Goal: Transaction & Acquisition: Obtain resource

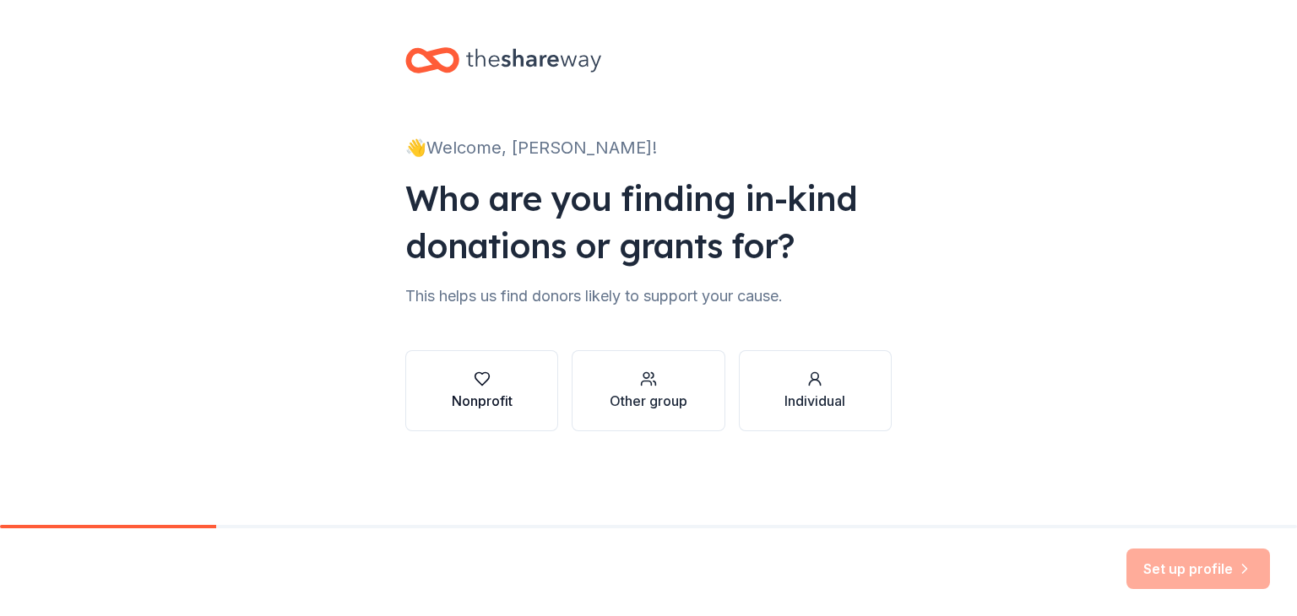
click at [480, 412] on button "Nonprofit" at bounding box center [481, 390] width 153 height 81
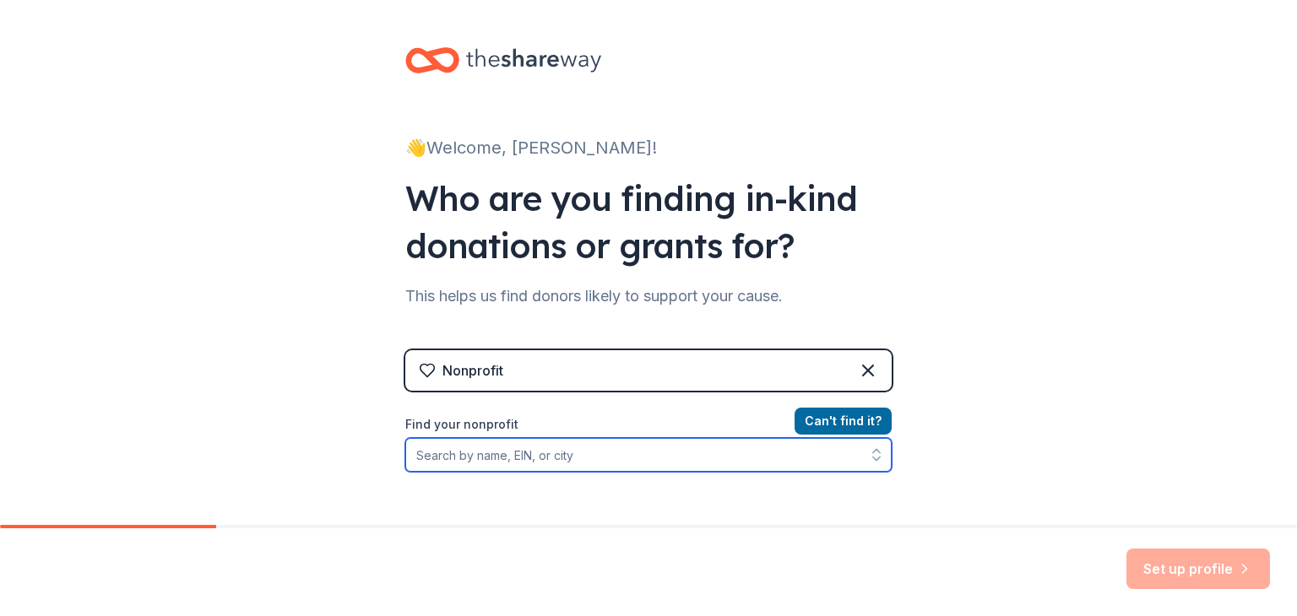
click at [536, 459] on input "Find your nonprofit" at bounding box center [648, 455] width 486 height 34
type input "First Step Shelter"
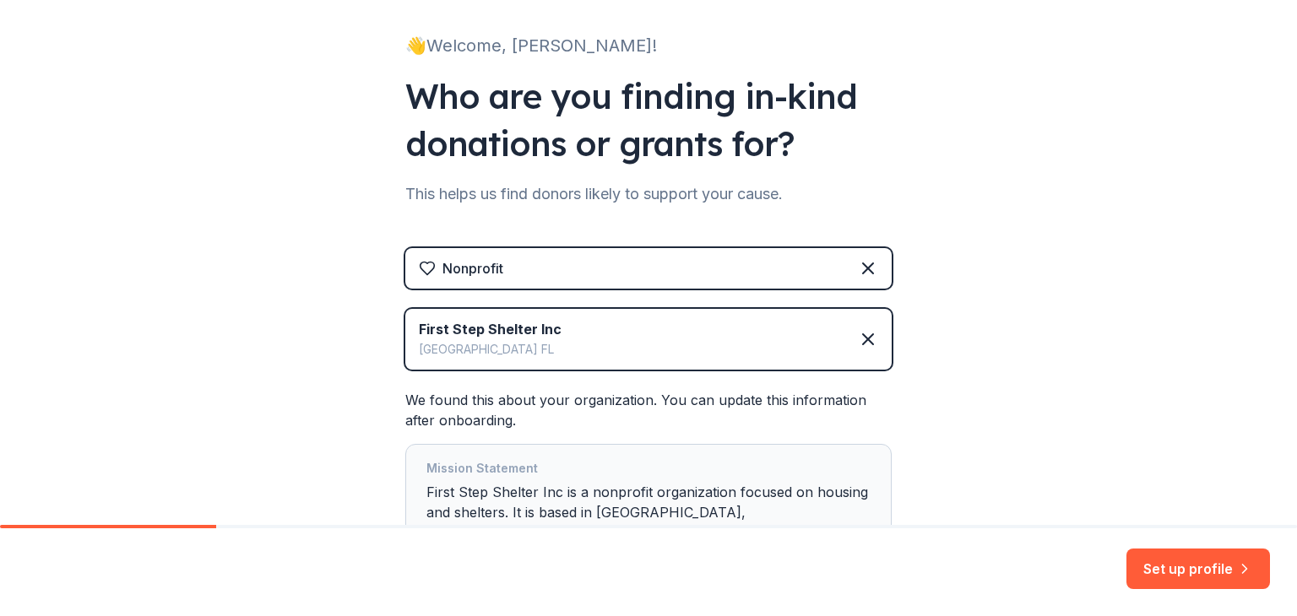
scroll to position [200, 0]
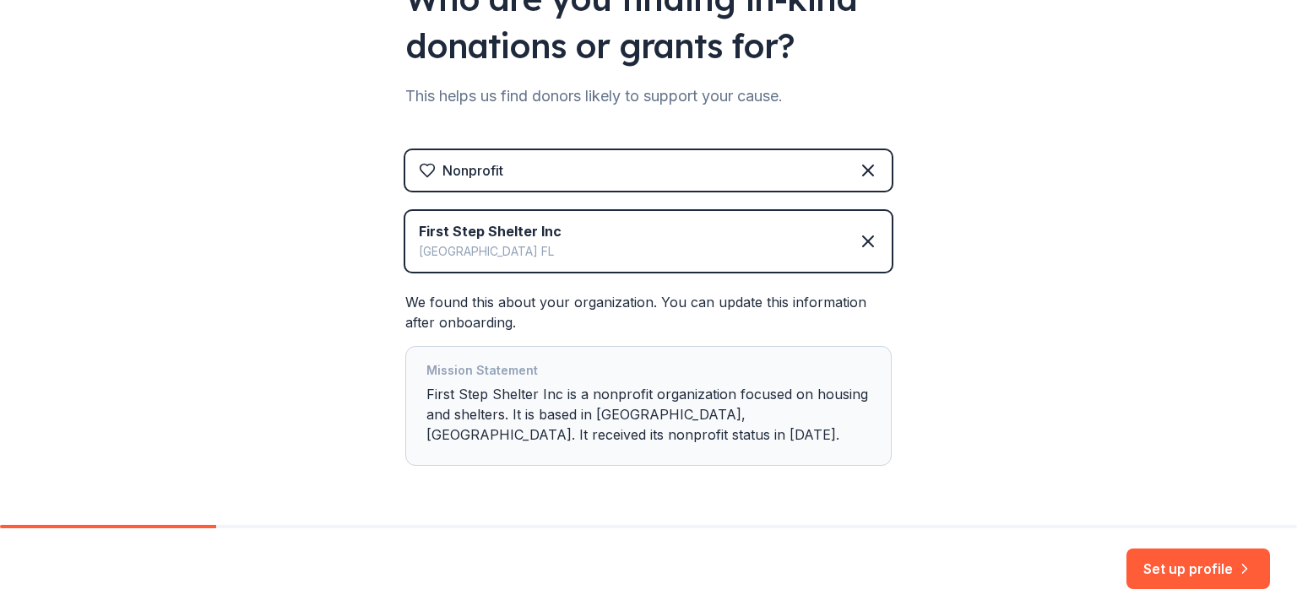
click at [1080, 319] on div "👋 Welcome, Lori! Who are you finding in-kind donations or grants for? This help…" at bounding box center [648, 190] width 1297 height 781
click at [1165, 565] on button "Set up profile" at bounding box center [1197, 569] width 143 height 41
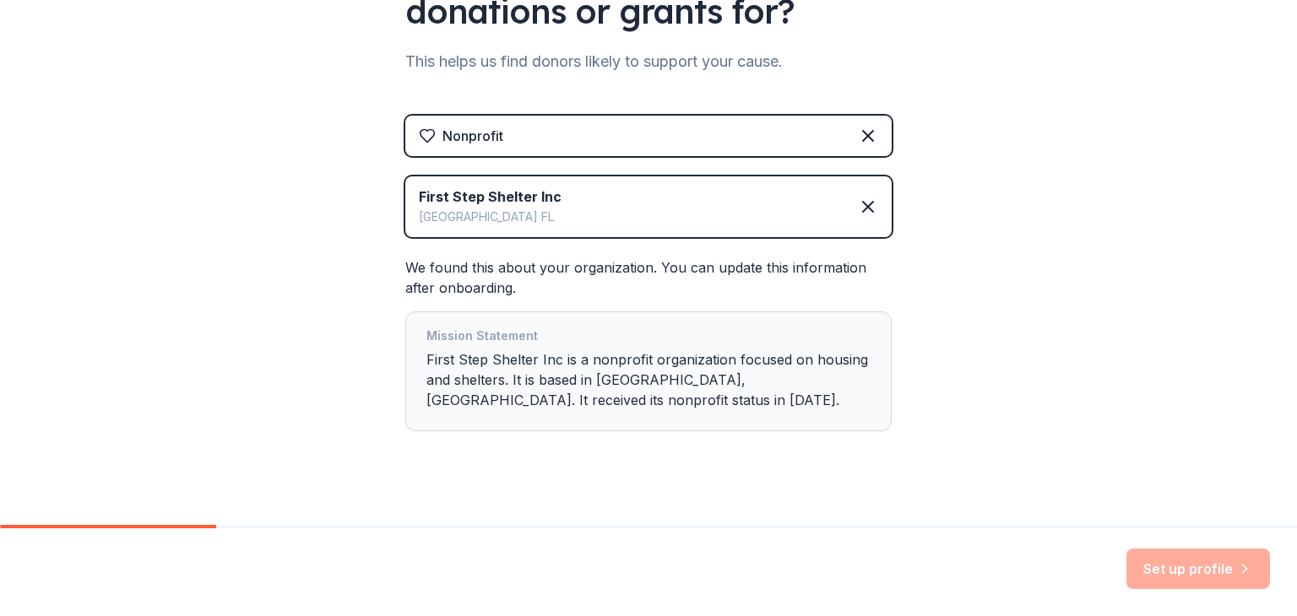
scroll to position [256, 0]
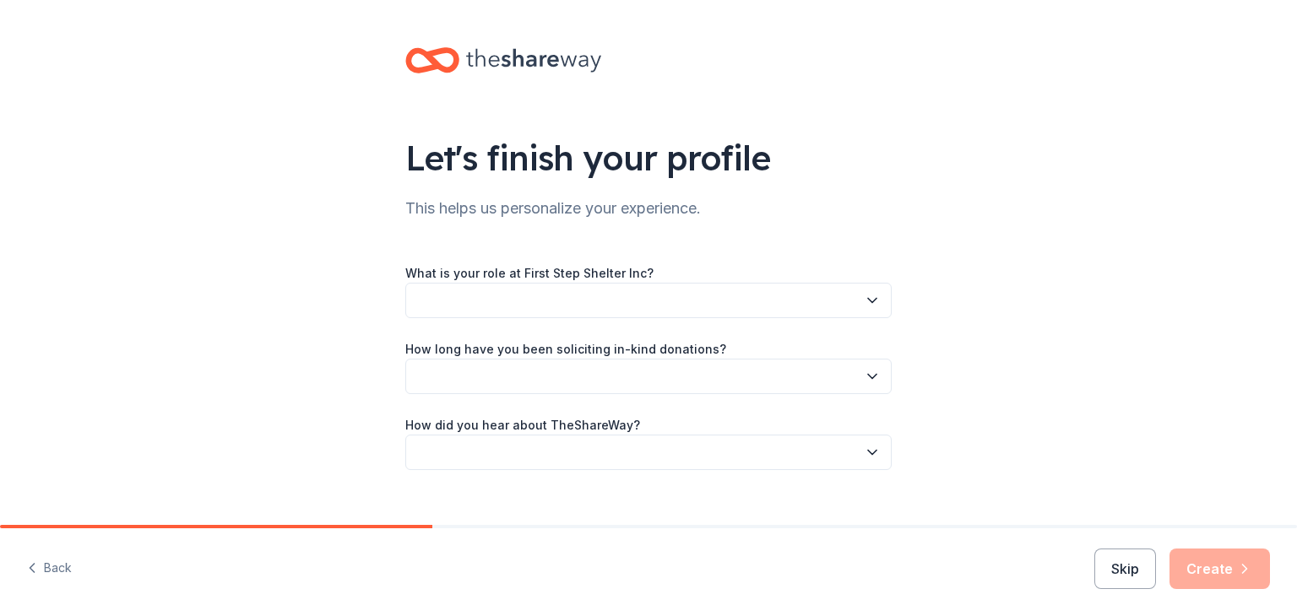
click at [584, 300] on button "button" at bounding box center [648, 300] width 486 height 35
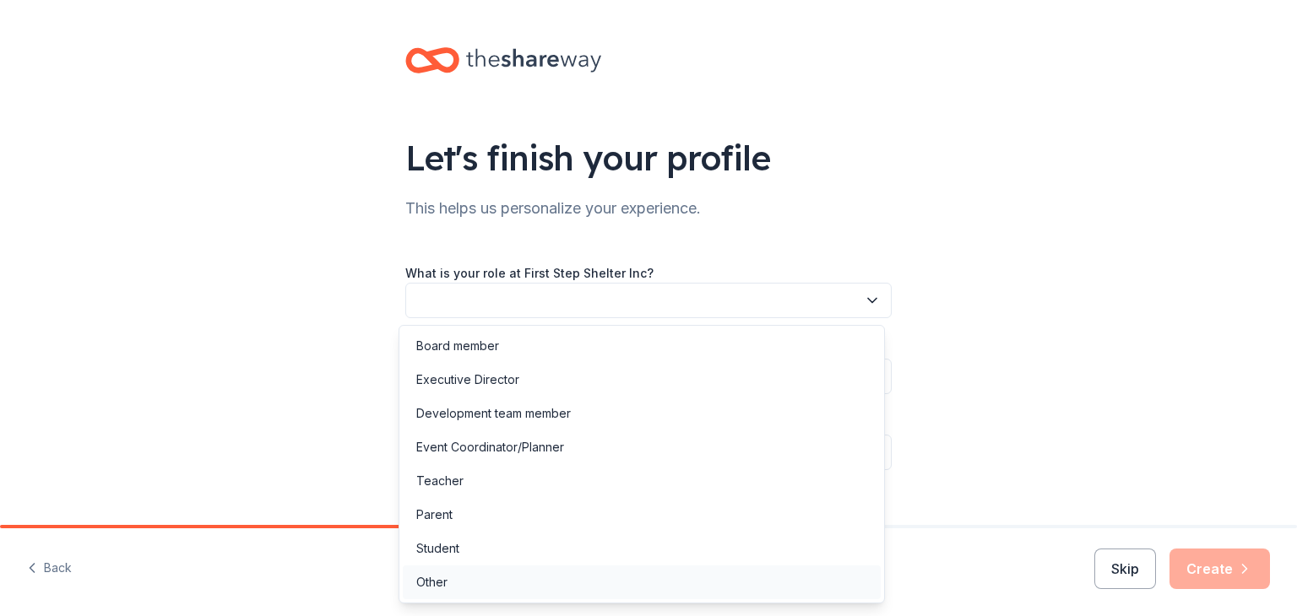
click at [435, 587] on div "Other" at bounding box center [431, 582] width 31 height 20
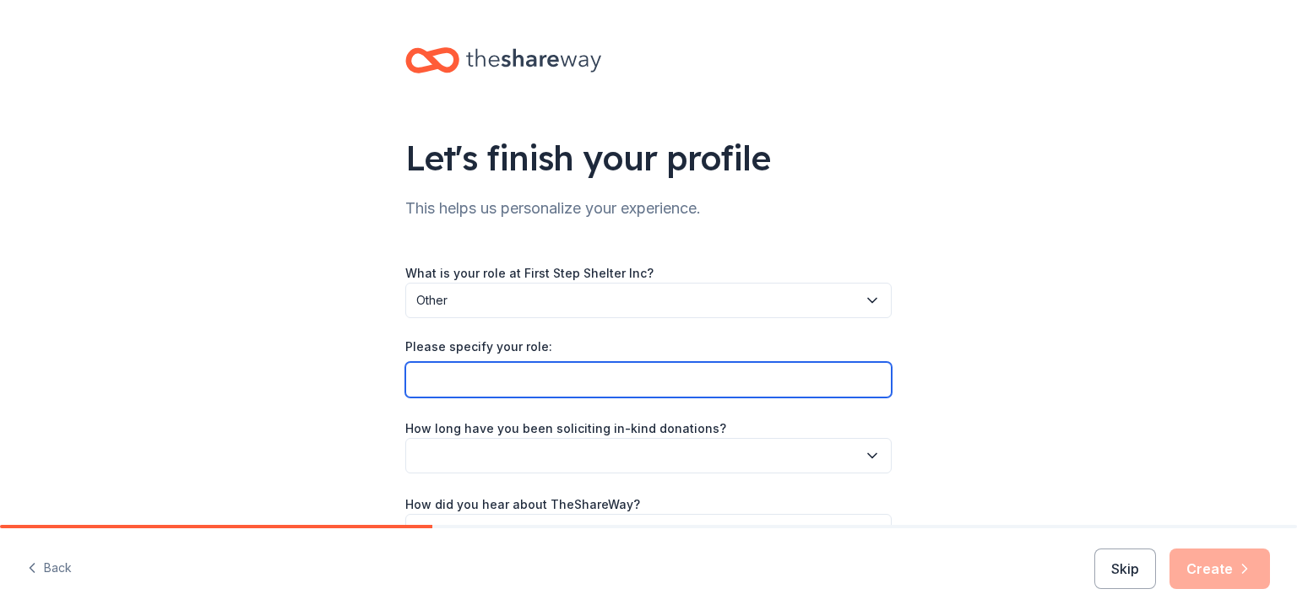
click at [468, 386] on input "Please specify your role:" at bounding box center [648, 379] width 486 height 35
type input "Community Outreach Volunteer"
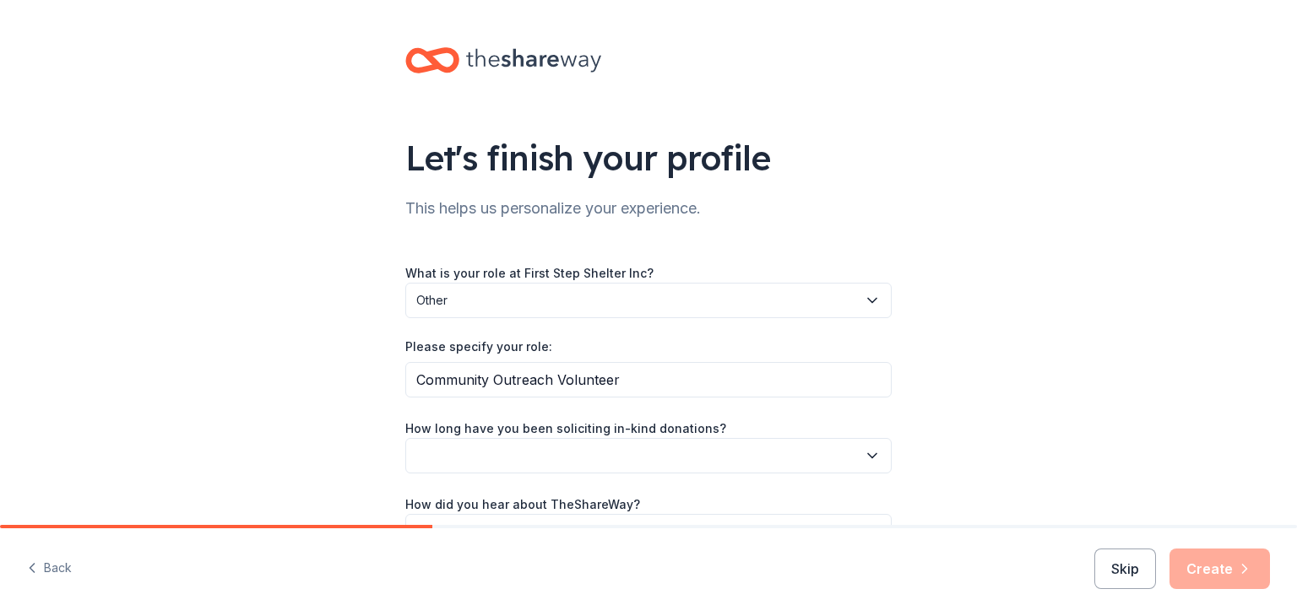
click at [863, 457] on icon "button" at bounding box center [871, 455] width 17 height 17
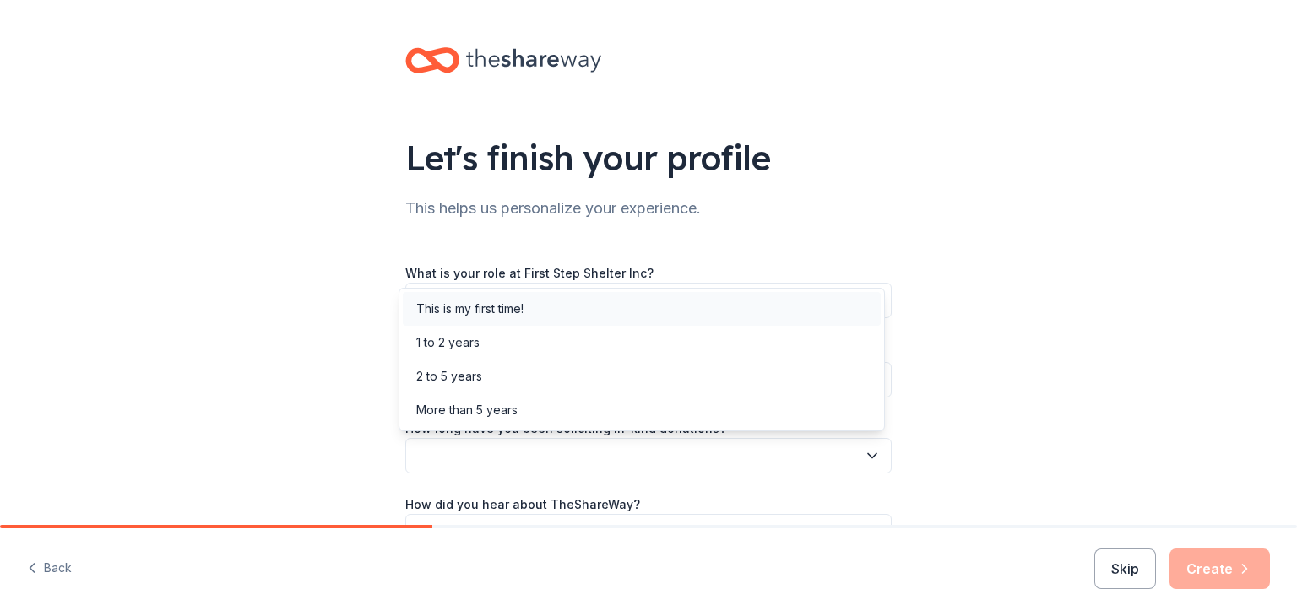
click at [456, 305] on div "This is my first time!" at bounding box center [469, 309] width 107 height 20
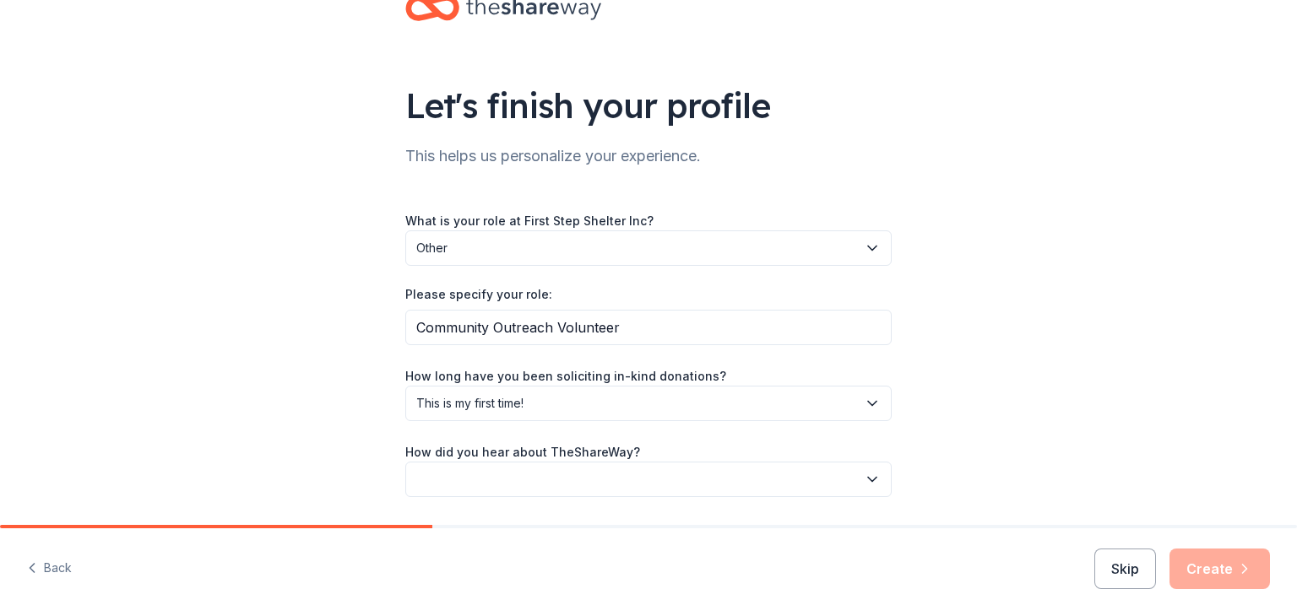
scroll to position [105, 0]
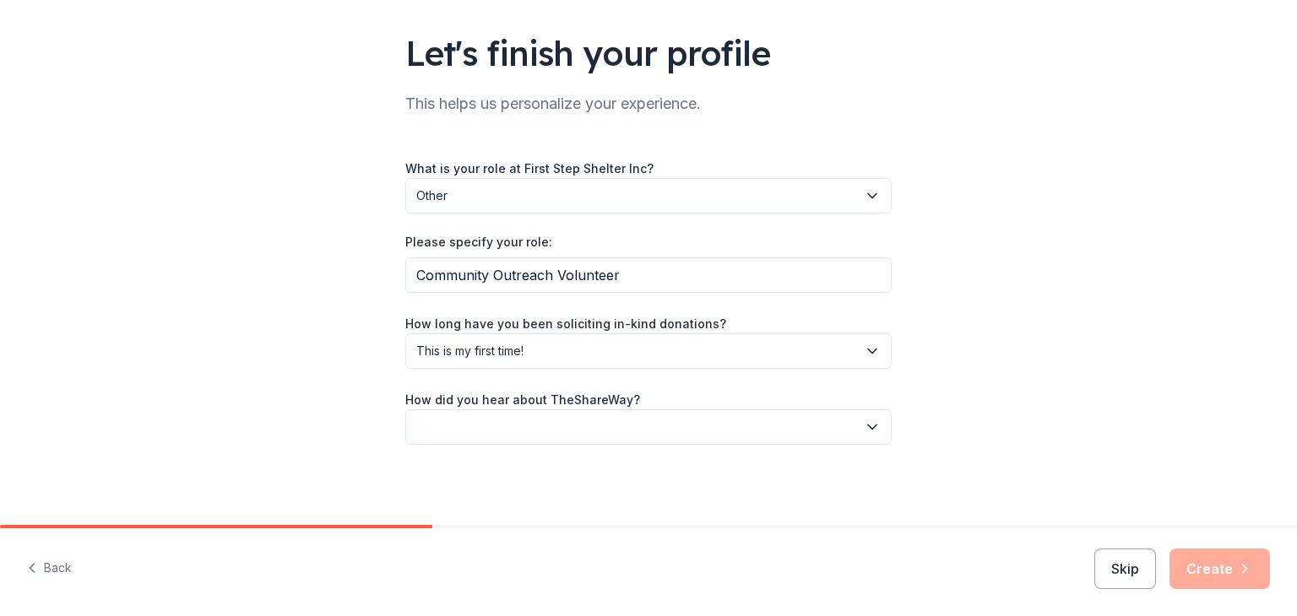
click at [518, 416] on button "button" at bounding box center [648, 426] width 486 height 35
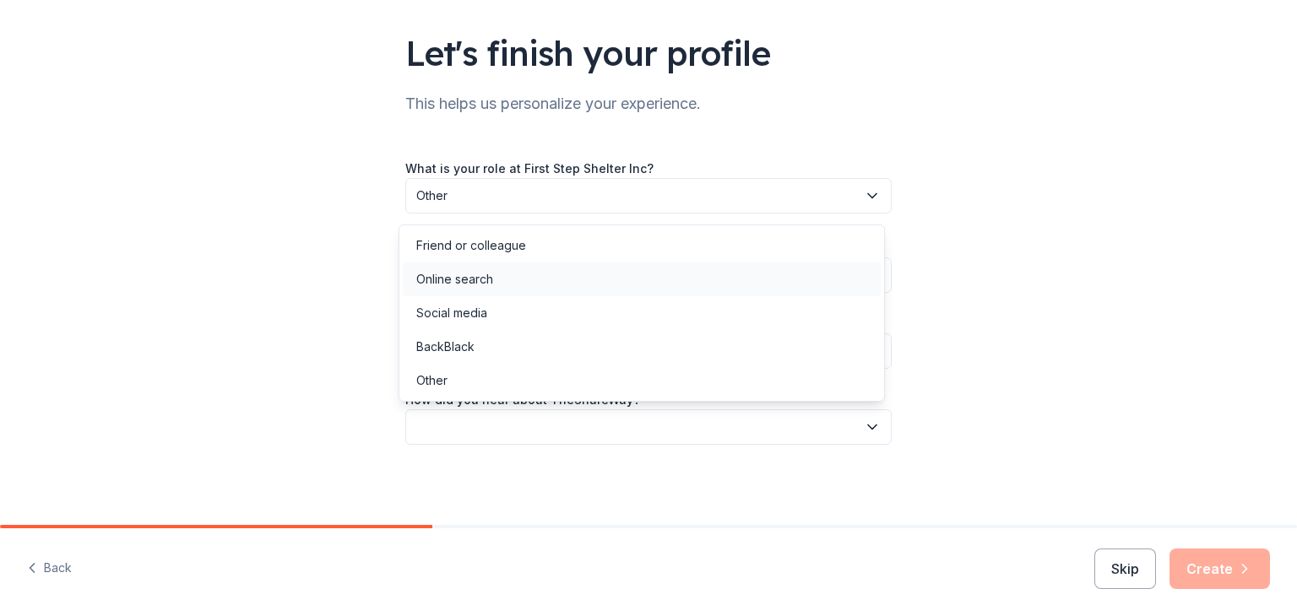
click at [470, 272] on div "Online search" at bounding box center [454, 279] width 77 height 20
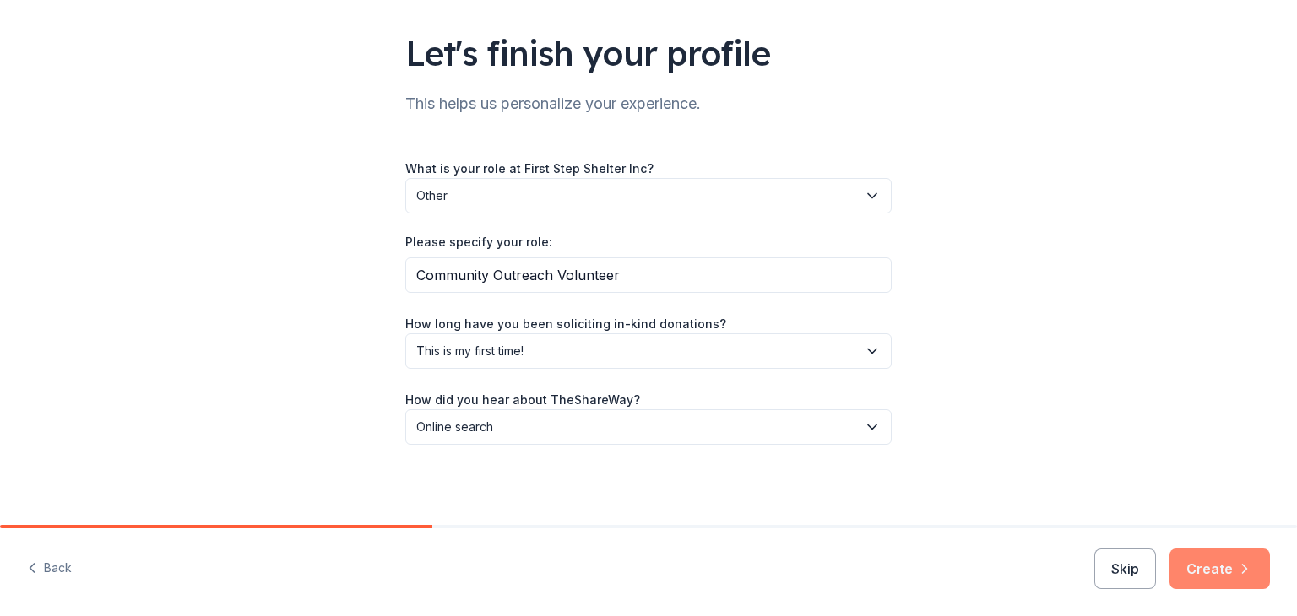
click at [1198, 575] on button "Create" at bounding box center [1219, 569] width 100 height 41
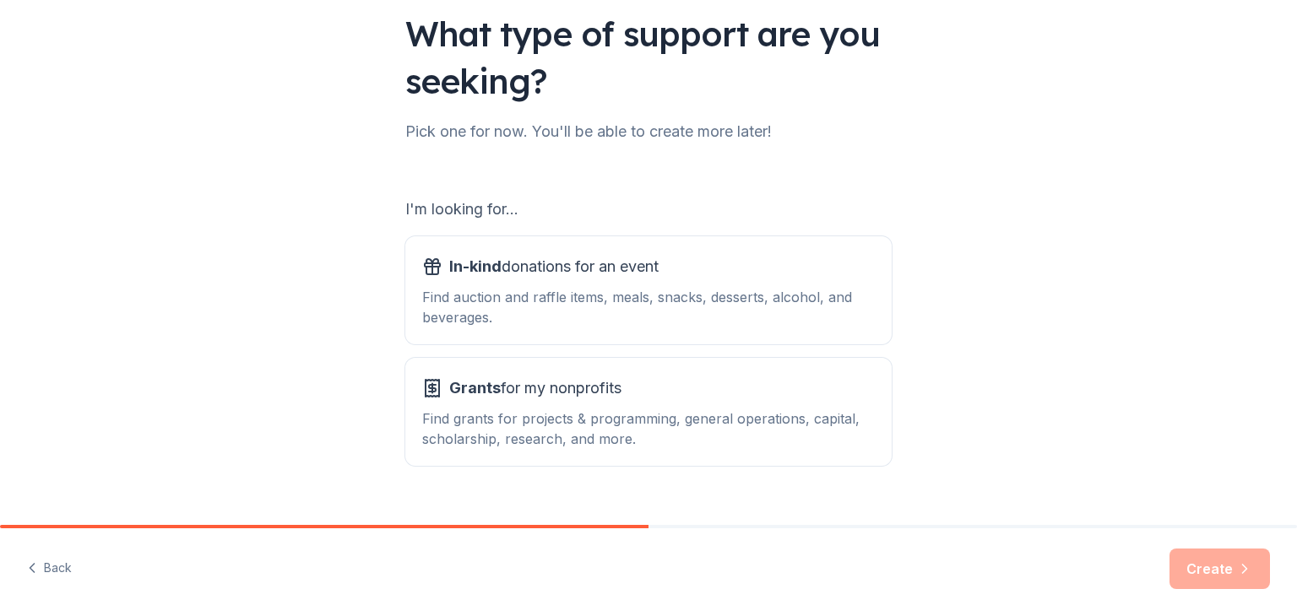
scroll to position [156, 0]
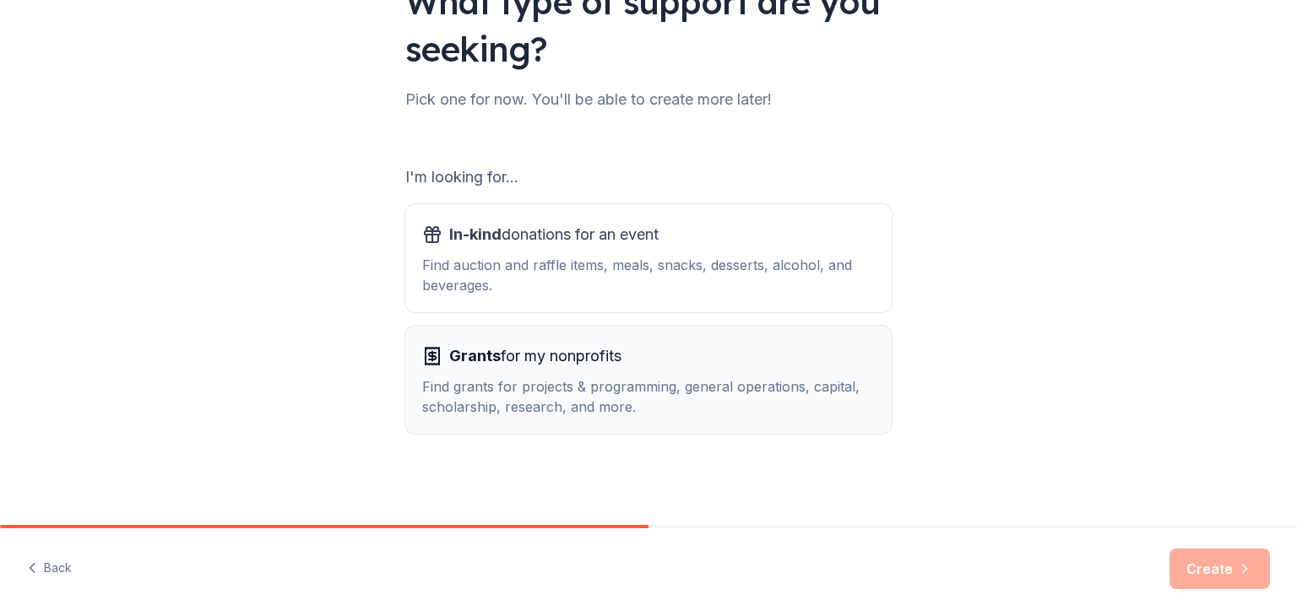
click at [685, 368] on div "Grants for my nonprofits" at bounding box center [648, 356] width 452 height 27
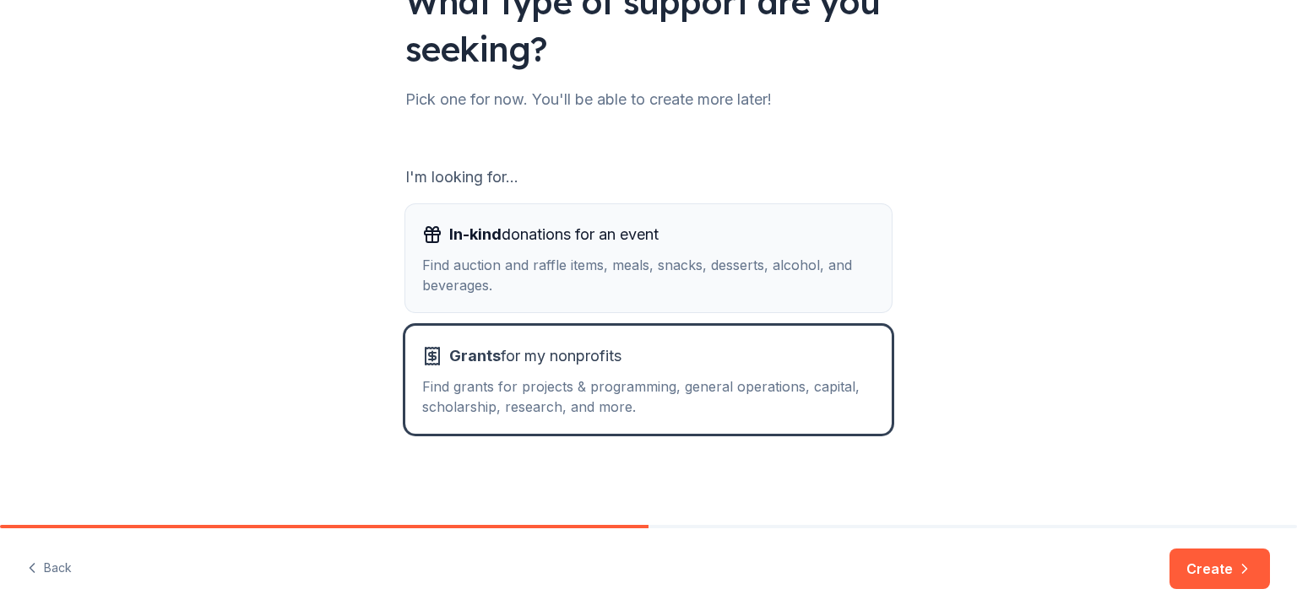
click at [554, 271] on div "Find auction and raffle items, meals, snacks, desserts, alcohol, and beverages." at bounding box center [648, 275] width 452 height 41
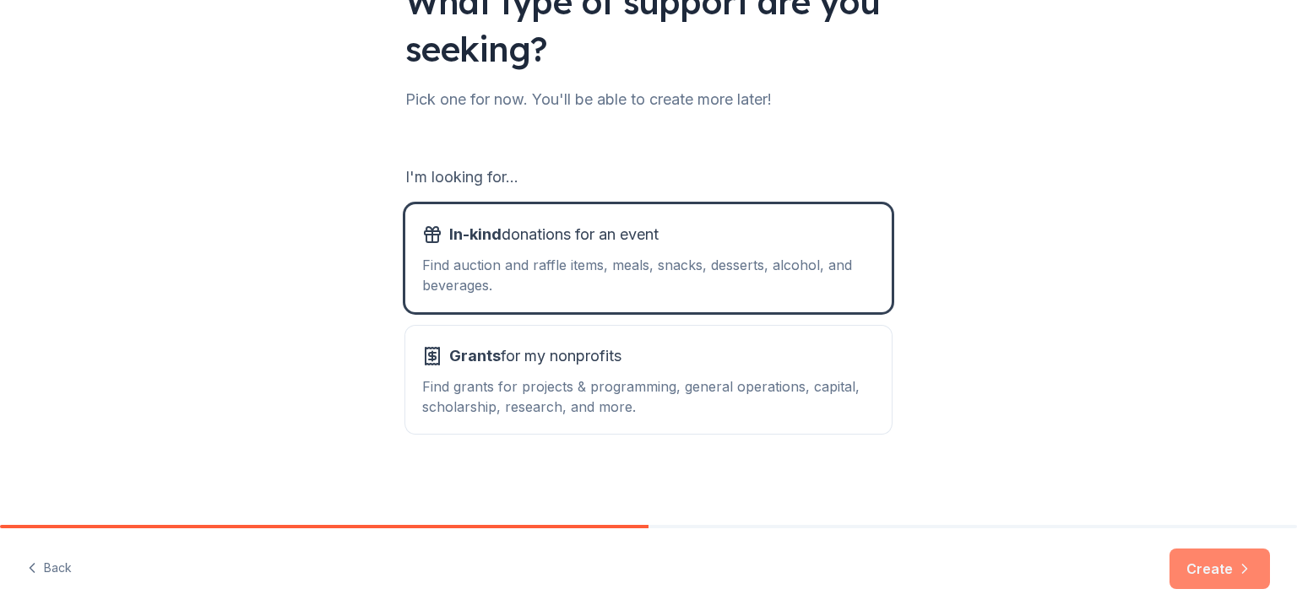
click at [1206, 566] on button "Create" at bounding box center [1219, 569] width 100 height 41
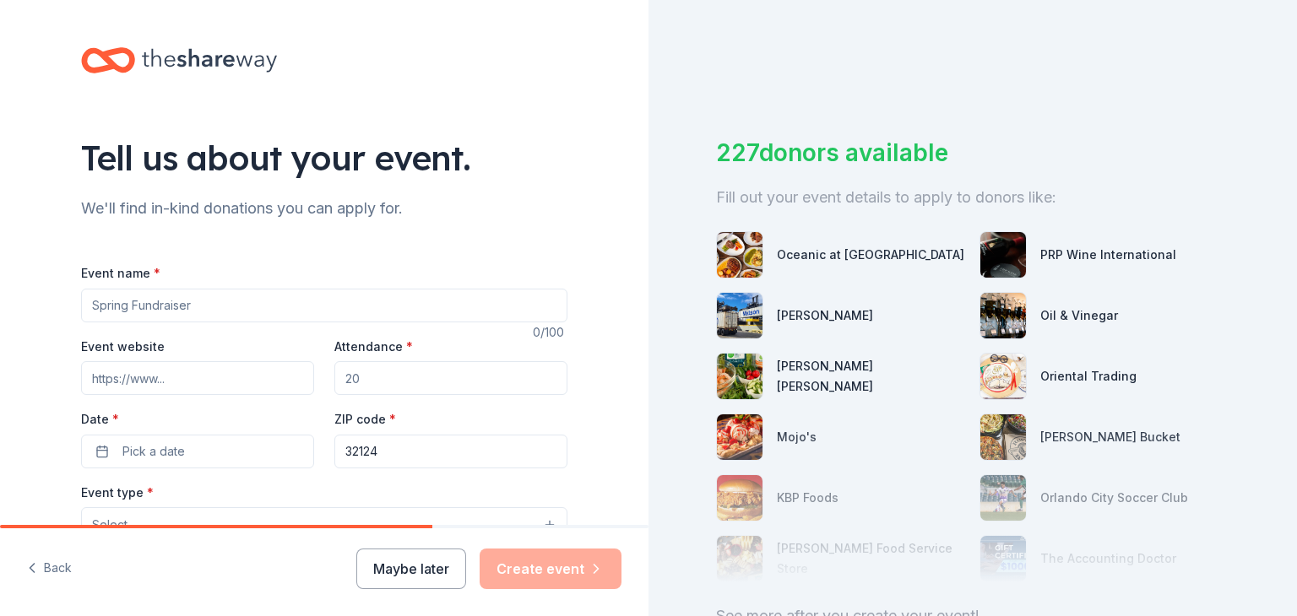
click at [229, 303] on input "Event name *" at bounding box center [324, 306] width 486 height 34
click at [214, 381] on input "Event website" at bounding box center [197, 378] width 233 height 34
click at [408, 359] on div "Attendance *" at bounding box center [450, 366] width 233 height 60
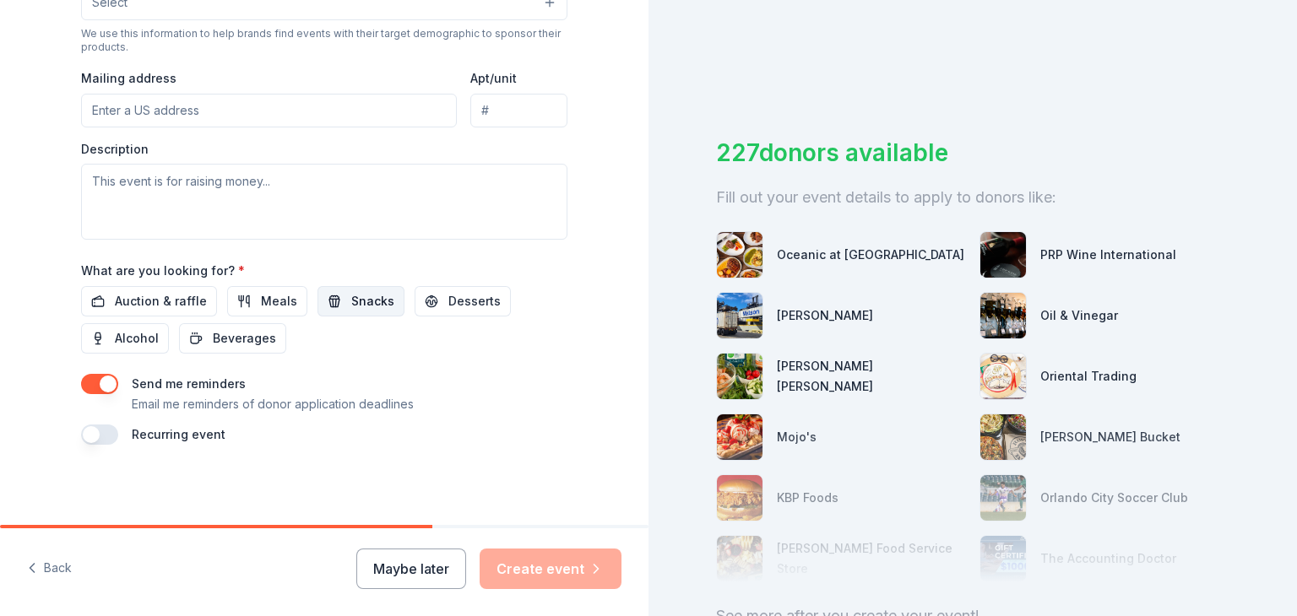
scroll to position [598, 0]
click at [147, 300] on span "Auction & raffle" at bounding box center [161, 300] width 92 height 20
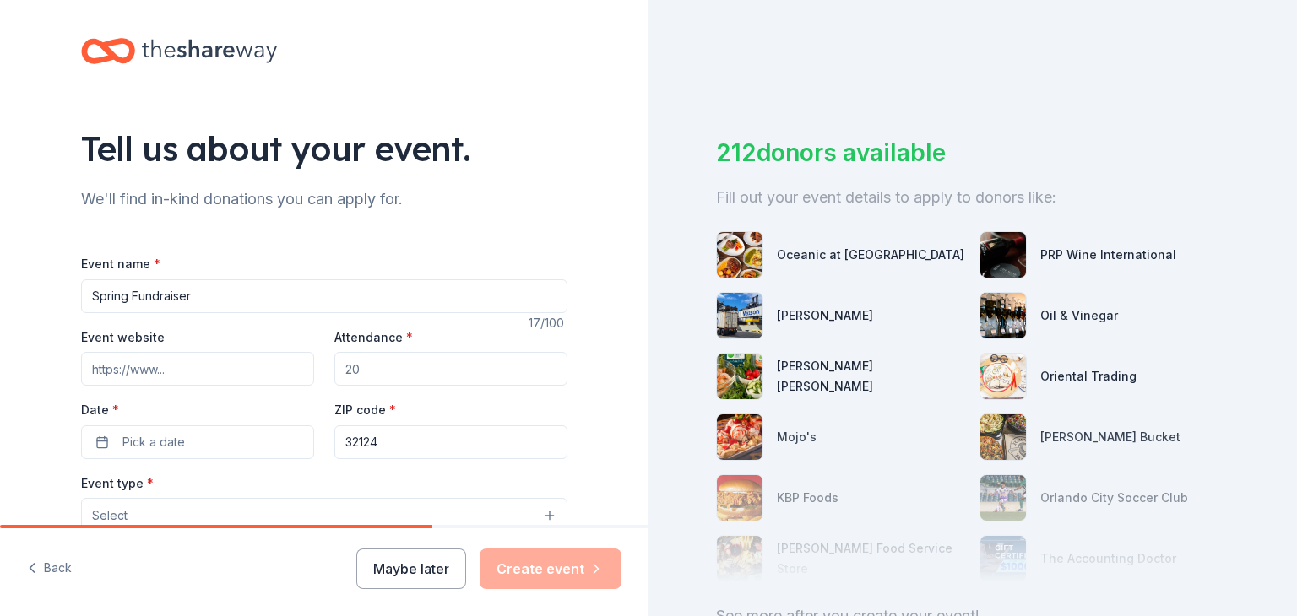
scroll to position [8, 0]
drag, startPoint x: 196, startPoint y: 295, endPoint x: 57, endPoint y: 287, distance: 139.5
click at [57, 287] on div "Tell us about your event. We'll find in-kind donations you can apply for. Event…" at bounding box center [324, 553] width 540 height 1123
type input "Christmas Fundraiser"
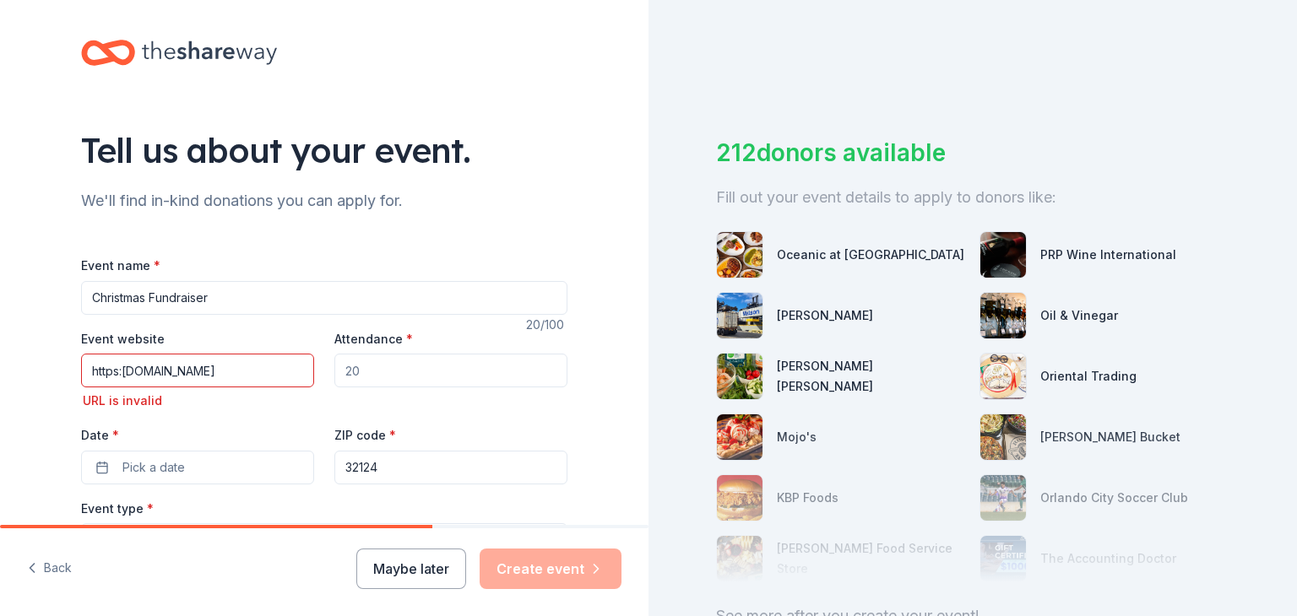
click at [5, 176] on div "Tell us about your event. We'll find in-kind donations you can apply for. Event…" at bounding box center [324, 565] width 648 height 1147
click at [116, 369] on input "https:www.firststepshelter.org" at bounding box center [197, 371] width 233 height 34
type input "https://www.firststepshelter.org"
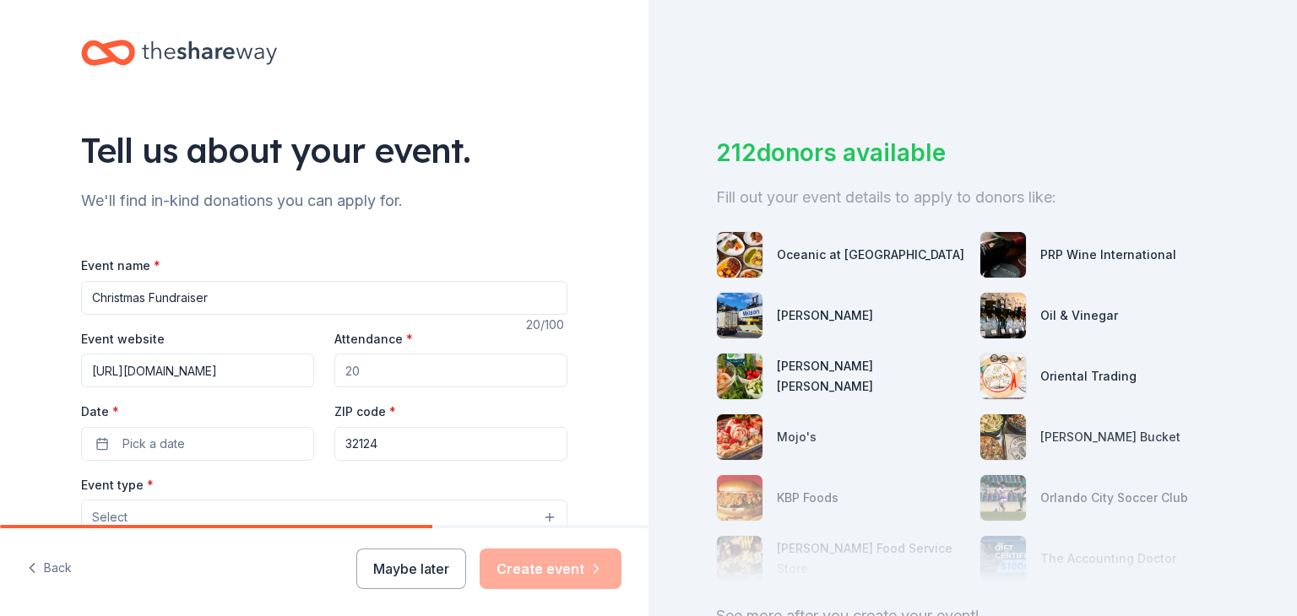
click at [373, 378] on input "Attendance *" at bounding box center [450, 371] width 233 height 34
click at [188, 437] on button "Pick a date" at bounding box center [197, 444] width 233 height 34
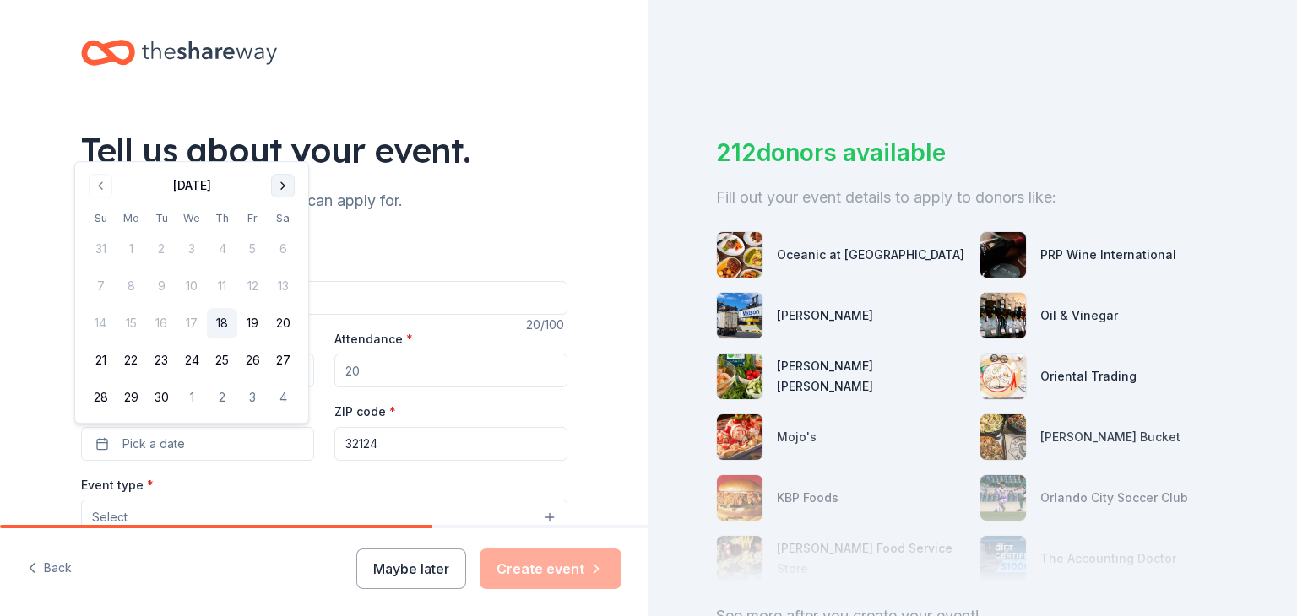
click at [278, 185] on button "Go to next month" at bounding box center [283, 186] width 24 height 24
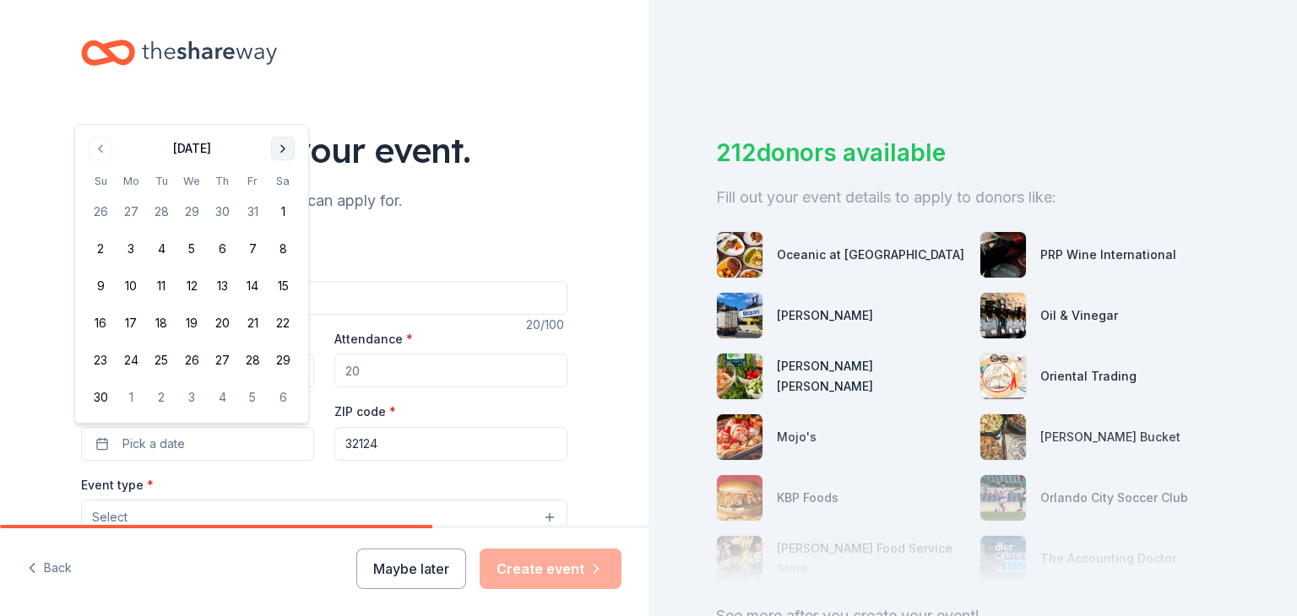
click at [284, 146] on button "Go to next month" at bounding box center [283, 149] width 24 height 24
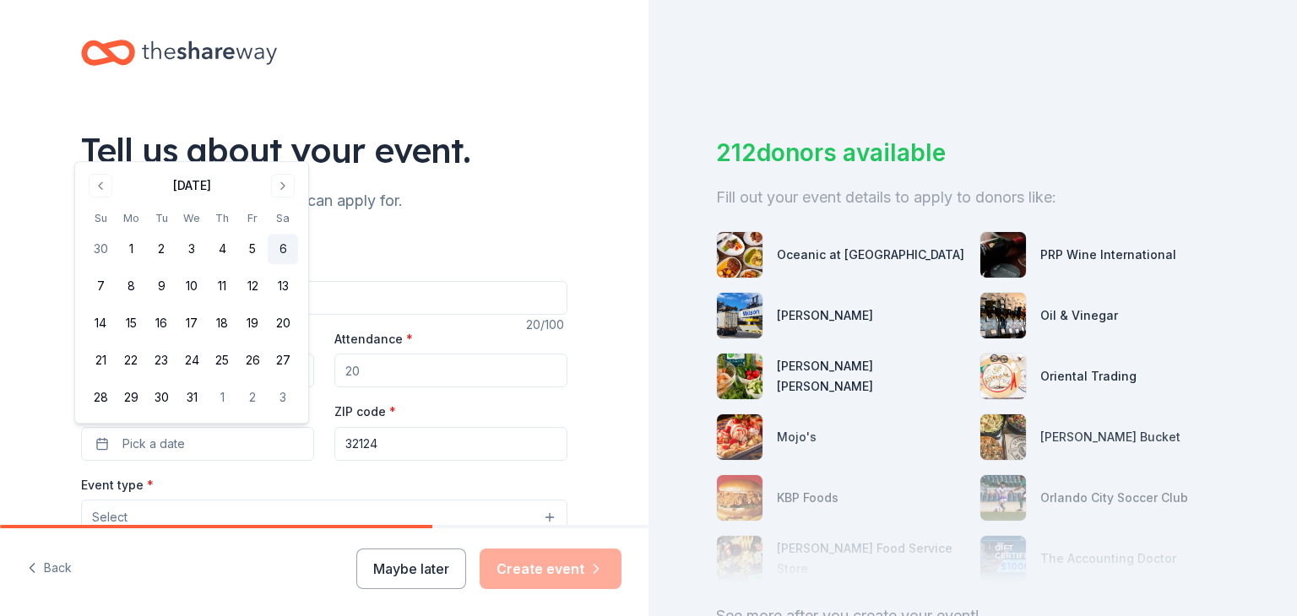
click at [284, 247] on button "6" at bounding box center [283, 249] width 30 height 30
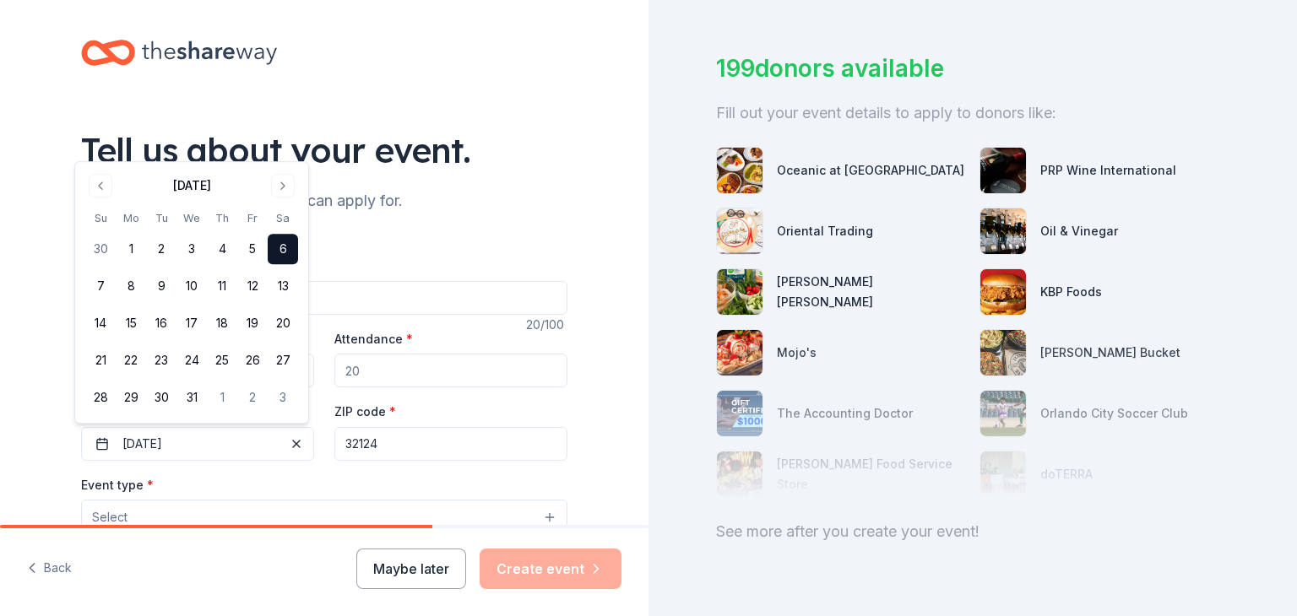
scroll to position [135, 0]
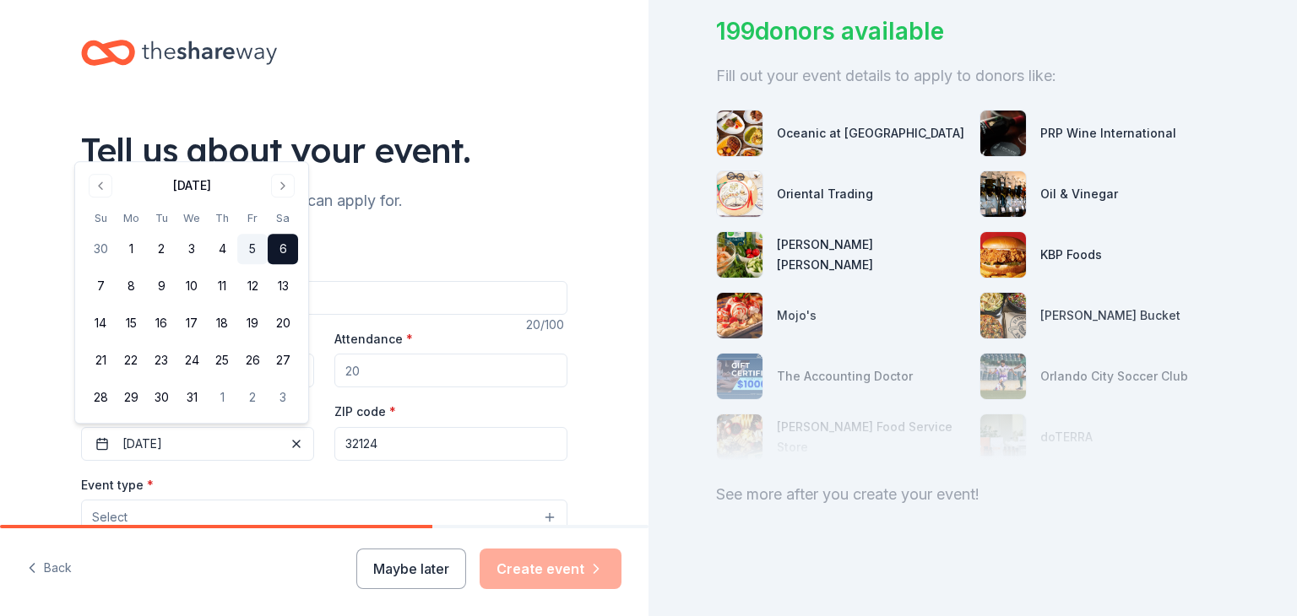
click at [250, 244] on button "5" at bounding box center [252, 249] width 30 height 30
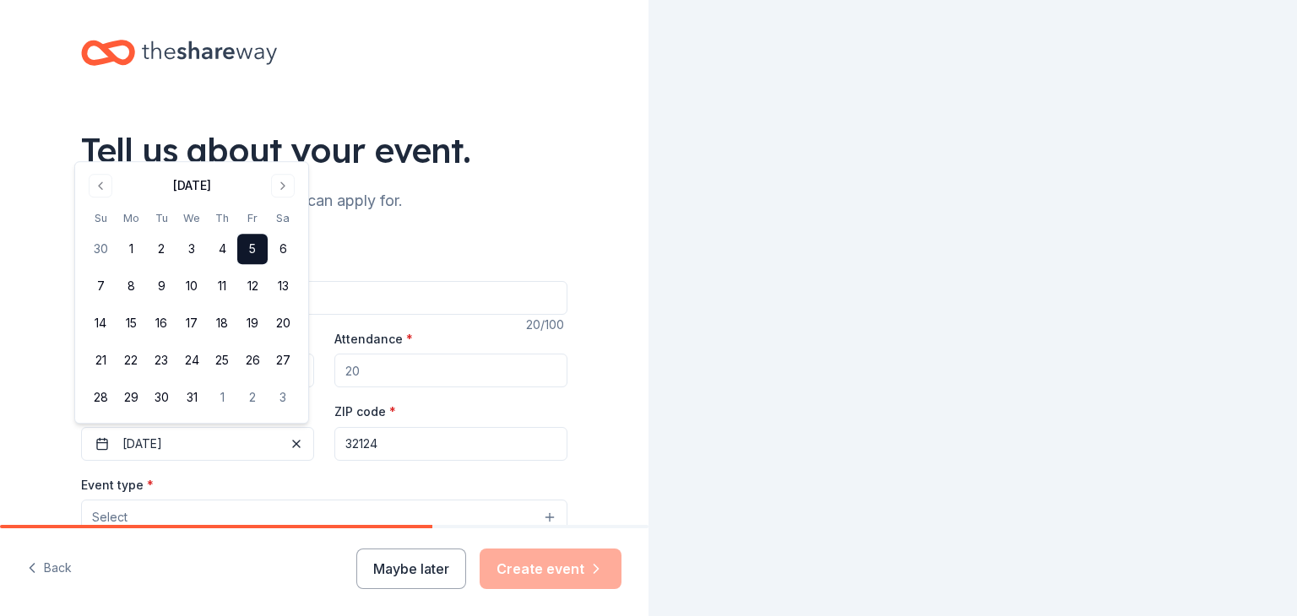
scroll to position [0, 0]
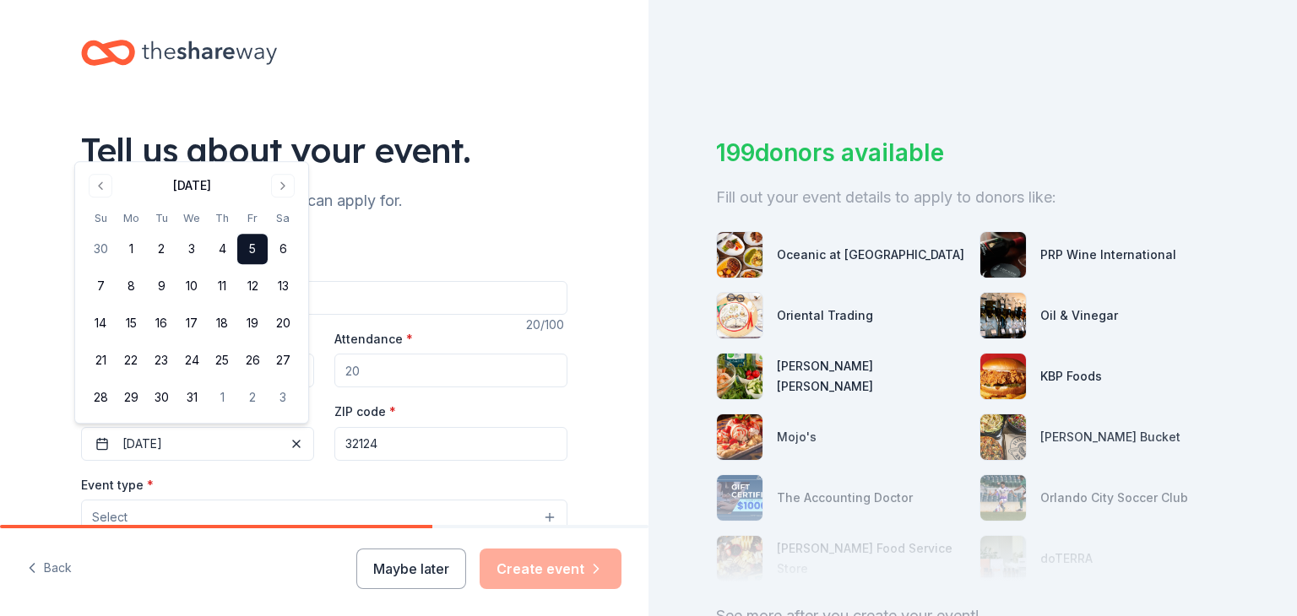
click at [290, 495] on div "Event type * Select" at bounding box center [324, 505] width 486 height 62
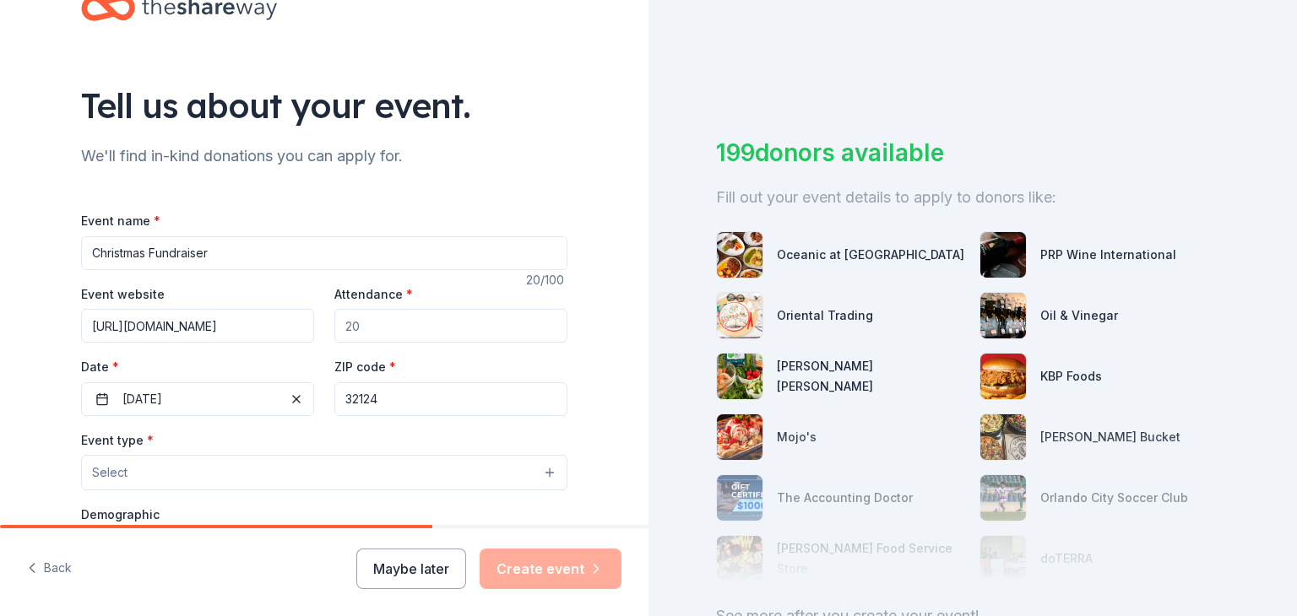
scroll to position [345, 0]
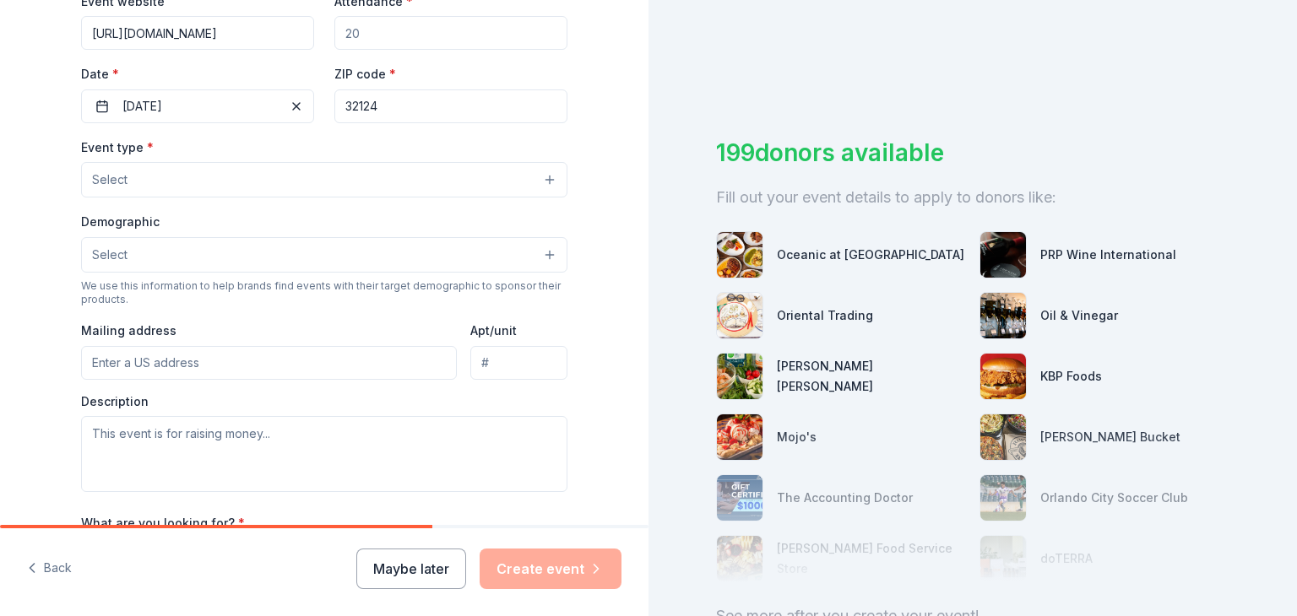
click at [547, 179] on button "Select" at bounding box center [324, 179] width 486 height 35
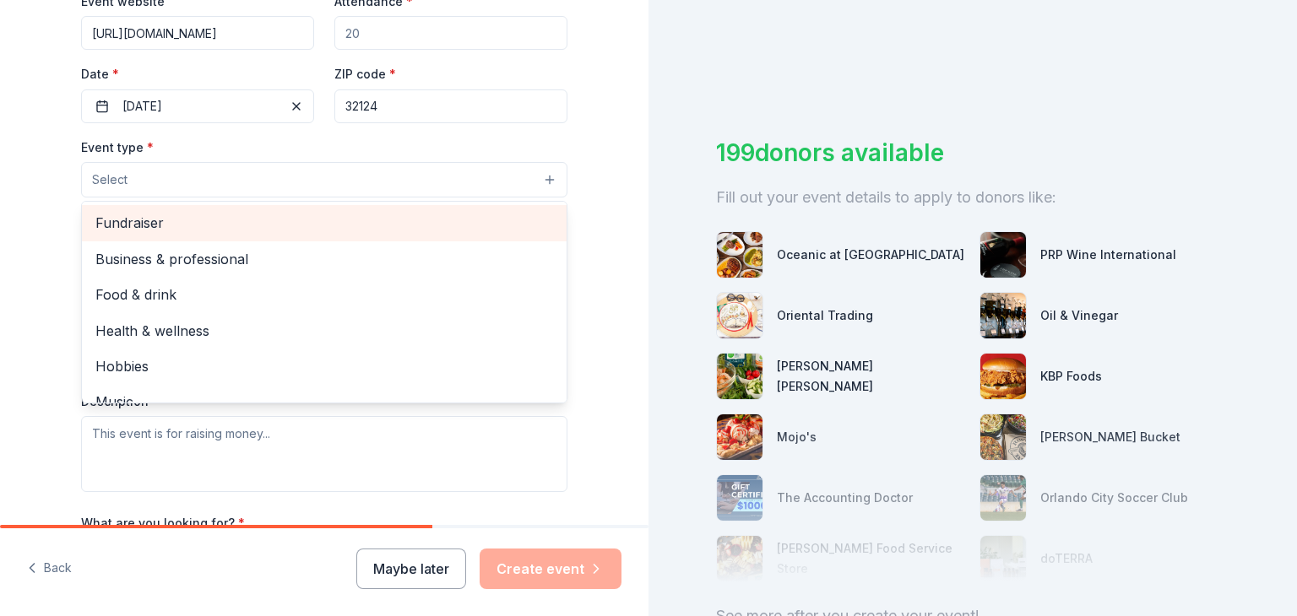
click at [104, 230] on span "Fundraiser" at bounding box center [323, 223] width 457 height 22
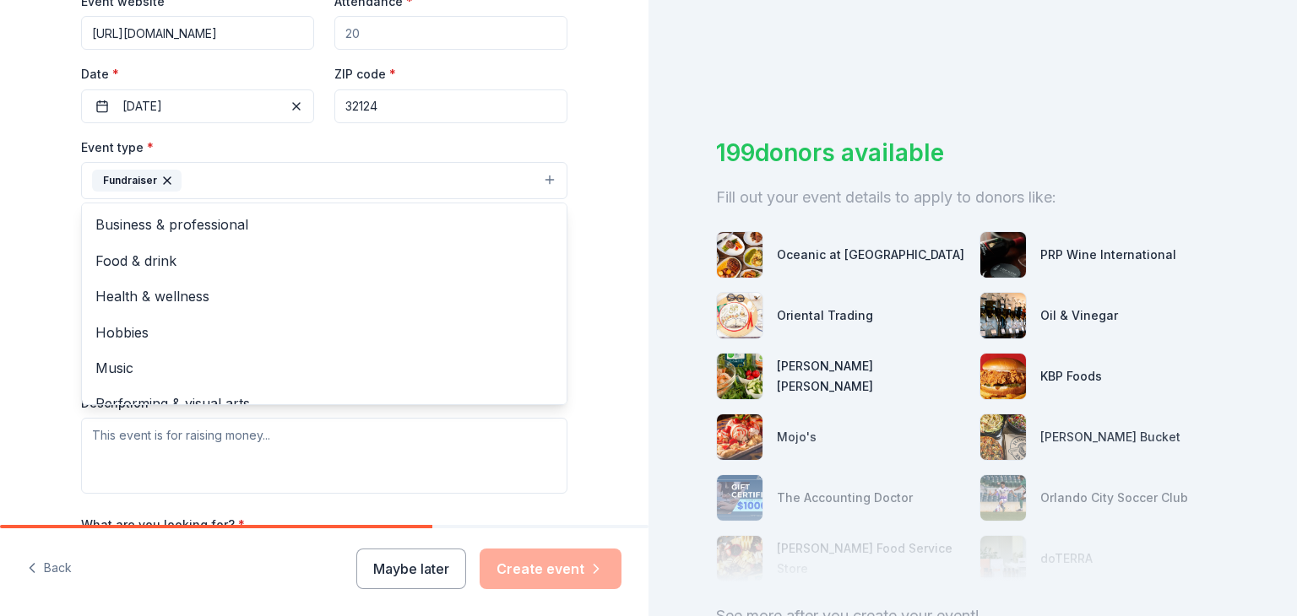
click at [406, 173] on button "Fundraiser" at bounding box center [324, 180] width 486 height 37
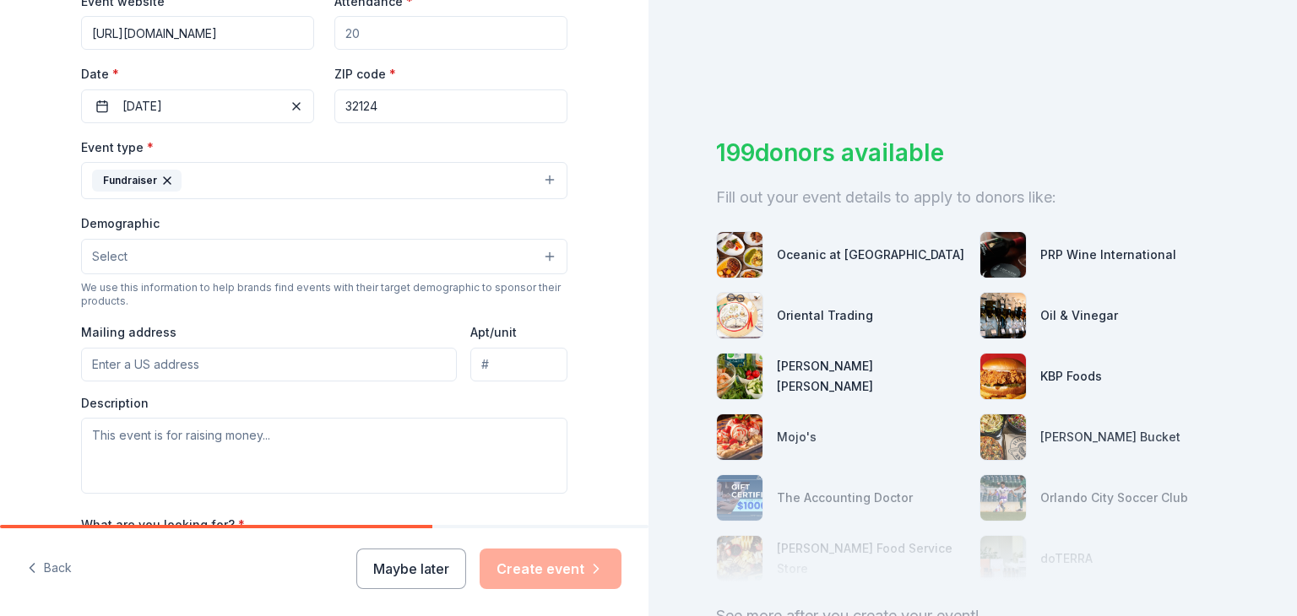
click at [248, 268] on button "Select" at bounding box center [324, 256] width 486 height 35
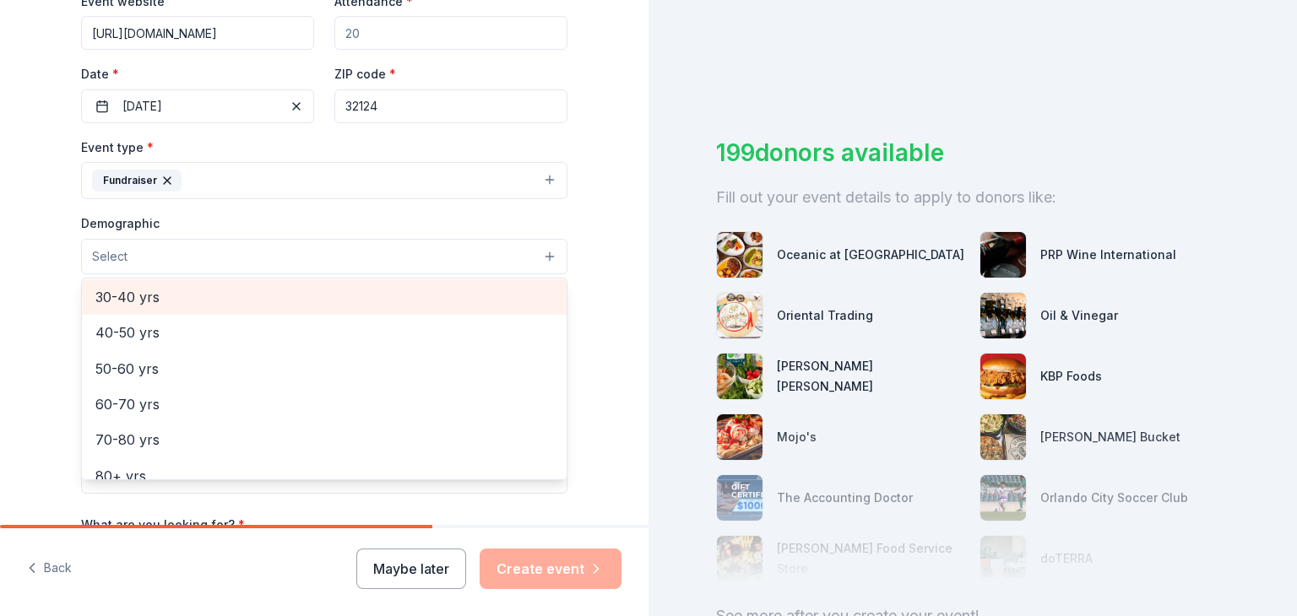
scroll to position [0, 0]
click at [155, 294] on span "All genders" at bounding box center [323, 300] width 457 height 22
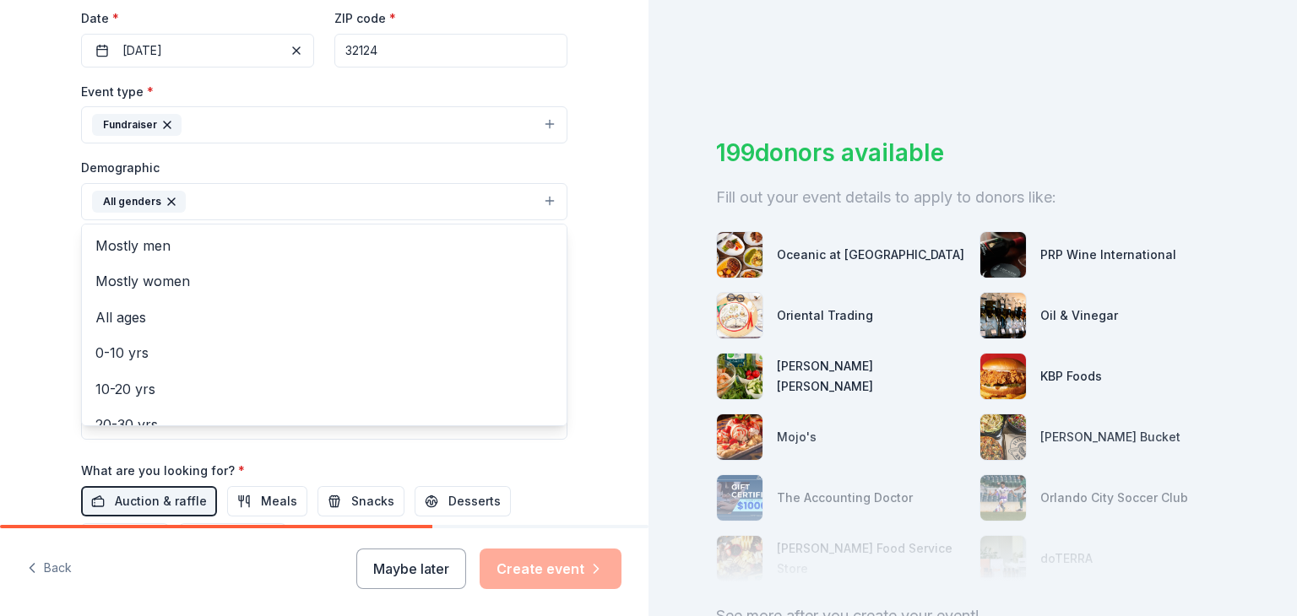
scroll to position [430, 0]
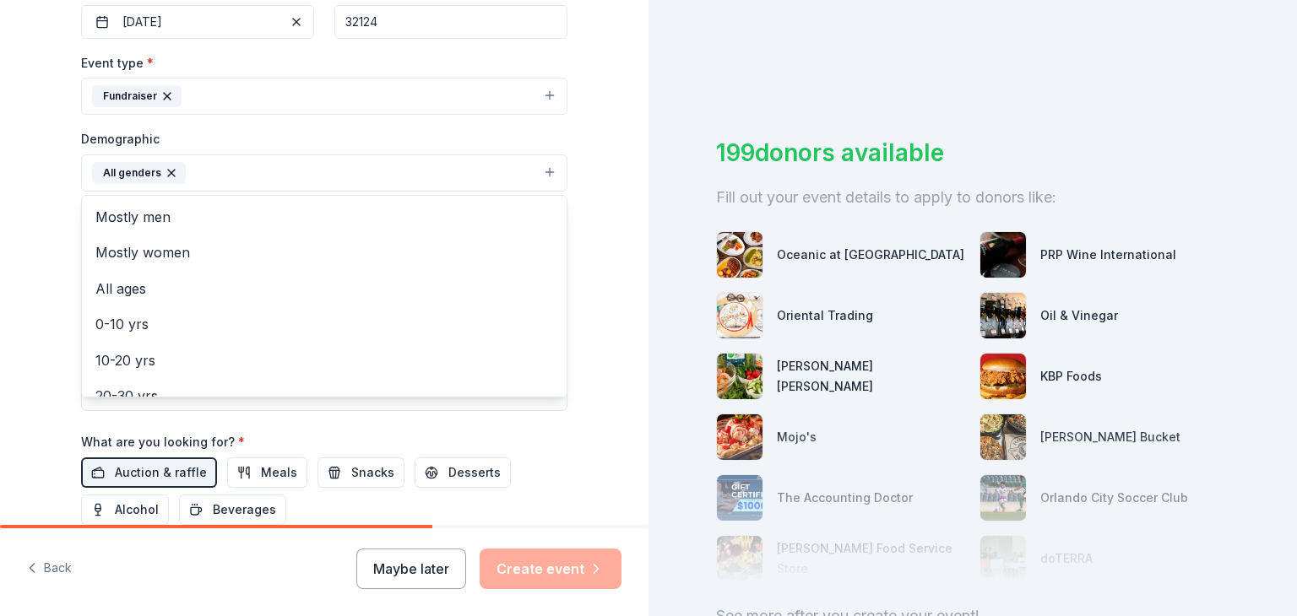
click at [562, 246] on div "Tell us about your event. We'll find in-kind donations you can apply for. Event…" at bounding box center [324, 133] width 540 height 1127
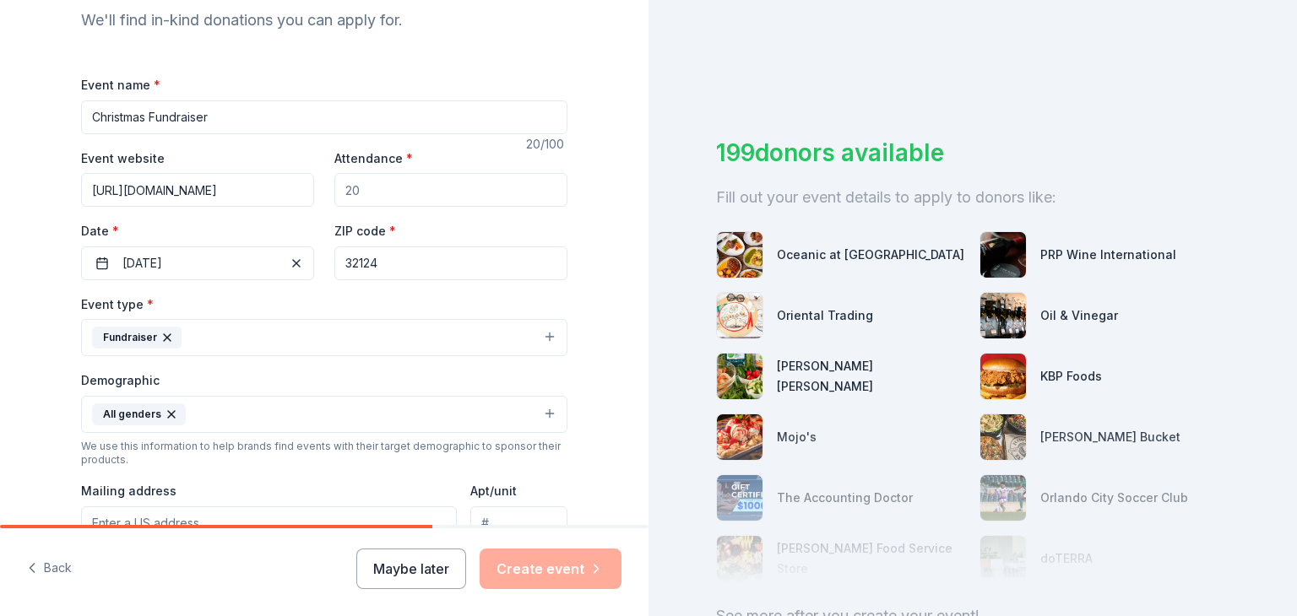
scroll to position [95, 0]
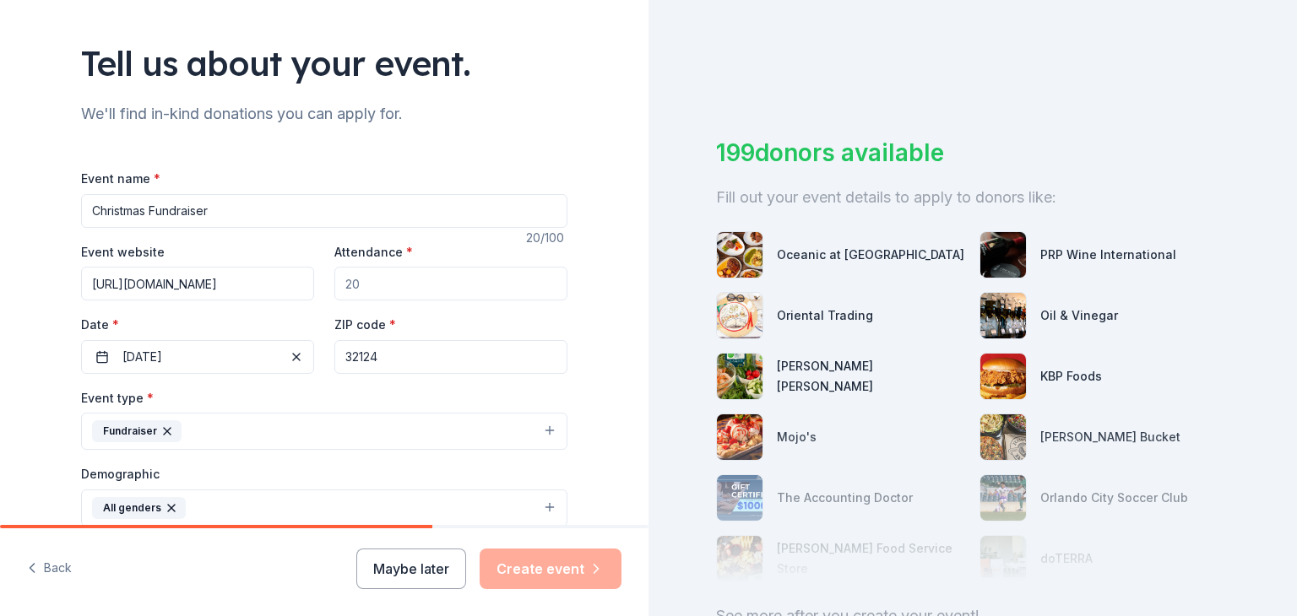
drag, startPoint x: 272, startPoint y: 284, endPoint x: 57, endPoint y: 279, distance: 214.5
click at [57, 279] on div "Tell us about your event. We'll find in-kind donations you can apply for. Event…" at bounding box center [324, 468] width 540 height 1127
drag, startPoint x: 209, startPoint y: 207, endPoint x: 45, endPoint y: 202, distance: 164.7
click at [45, 202] on div "Tell us about your event. We'll find in-kind donations you can apply for. Event…" at bounding box center [324, 468] width 648 height 1127
click at [296, 361] on span "button" at bounding box center [296, 357] width 20 height 20
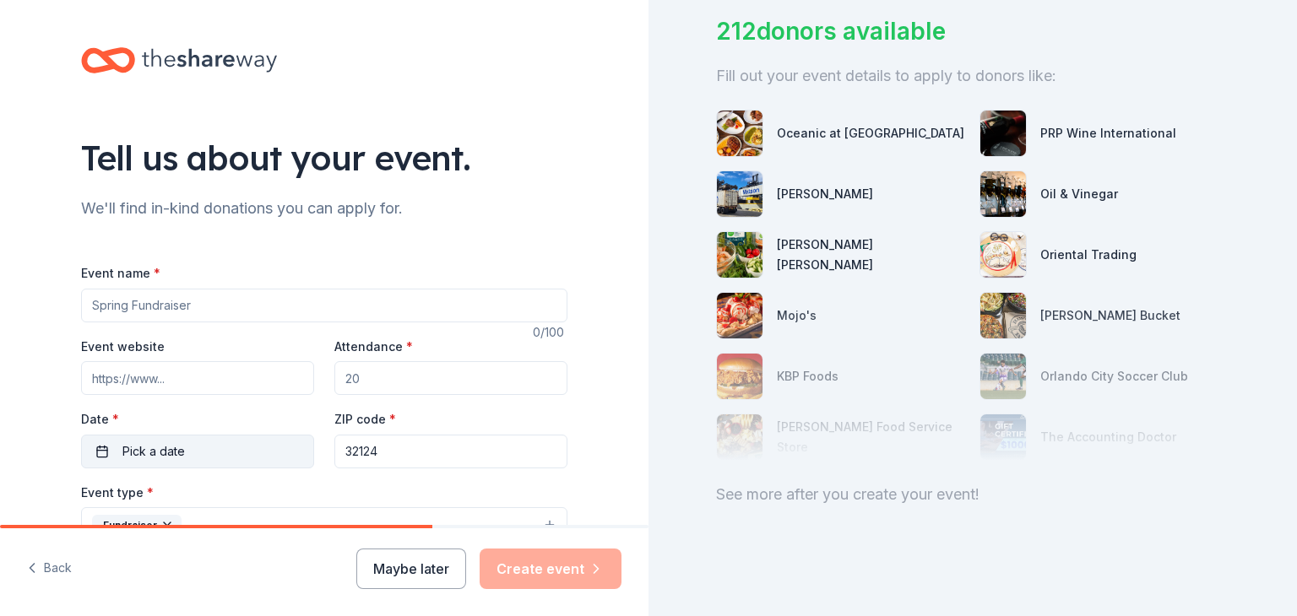
scroll to position [135, 0]
click at [417, 561] on button "Maybe later" at bounding box center [411, 569] width 110 height 41
click at [398, 570] on button "Maybe later" at bounding box center [411, 569] width 110 height 41
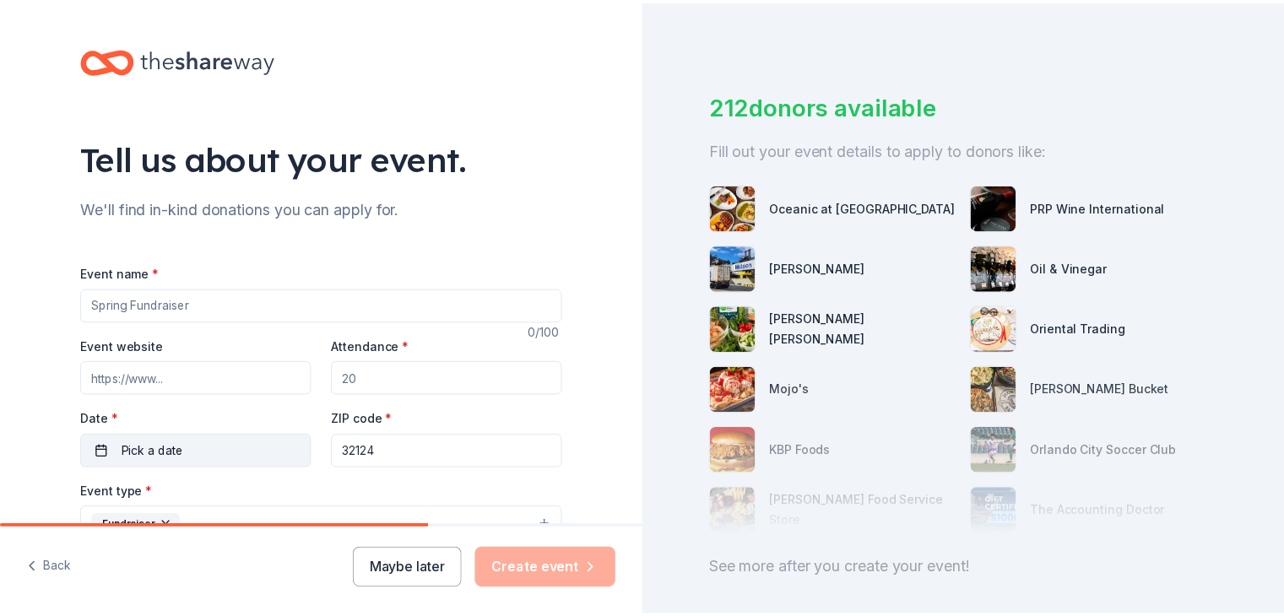
scroll to position [0, 0]
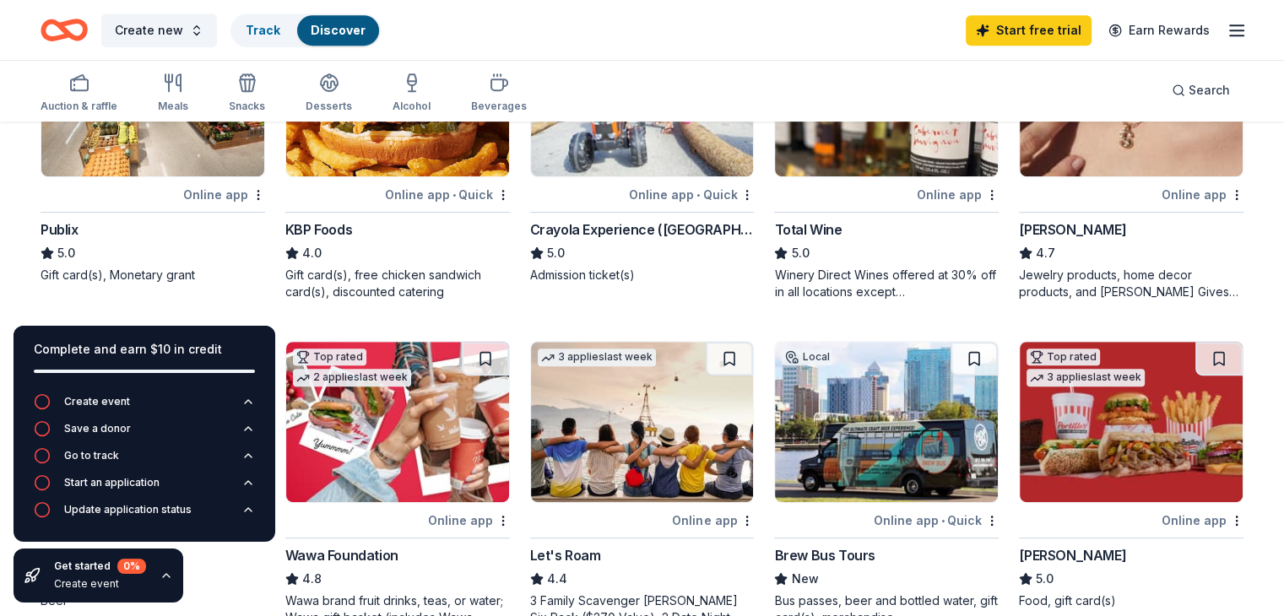
scroll to position [928, 0]
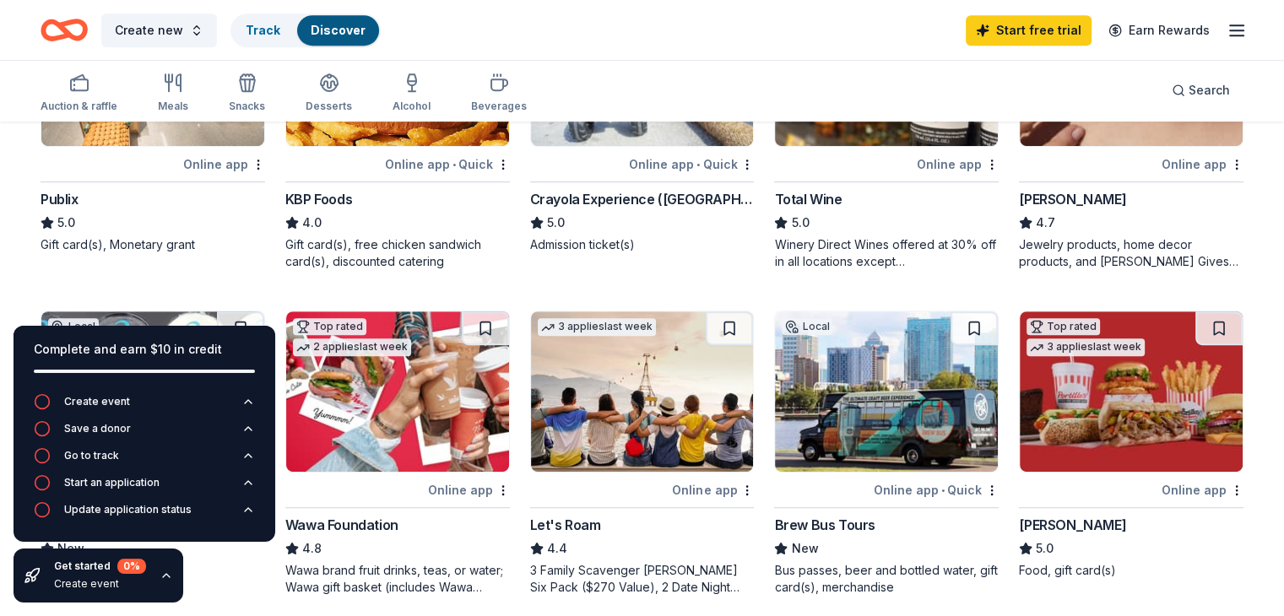
click at [229, 165] on div "Online app" at bounding box center [224, 164] width 82 height 21
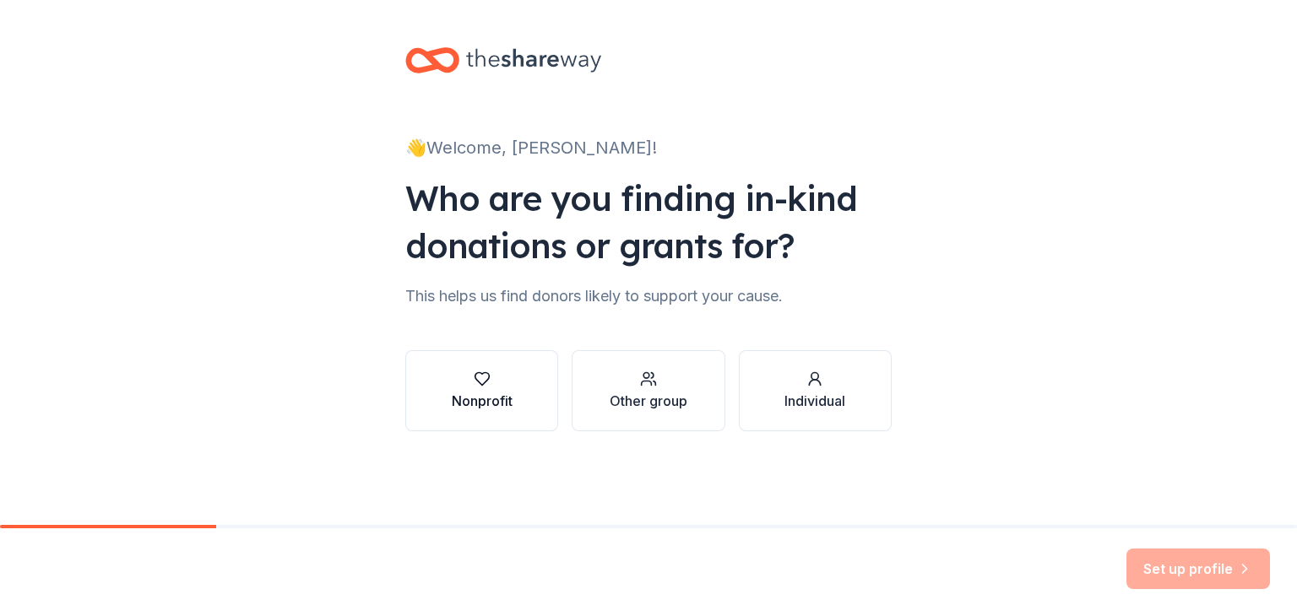
click at [502, 391] on div "Nonprofit" at bounding box center [482, 401] width 61 height 20
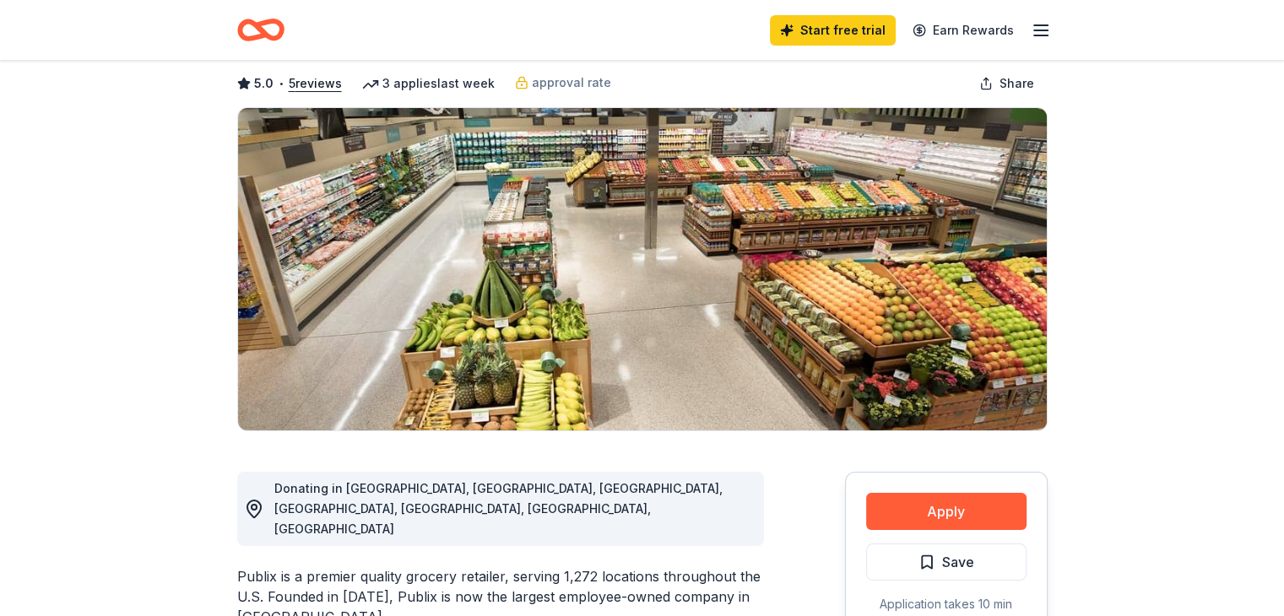
scroll to position [169, 0]
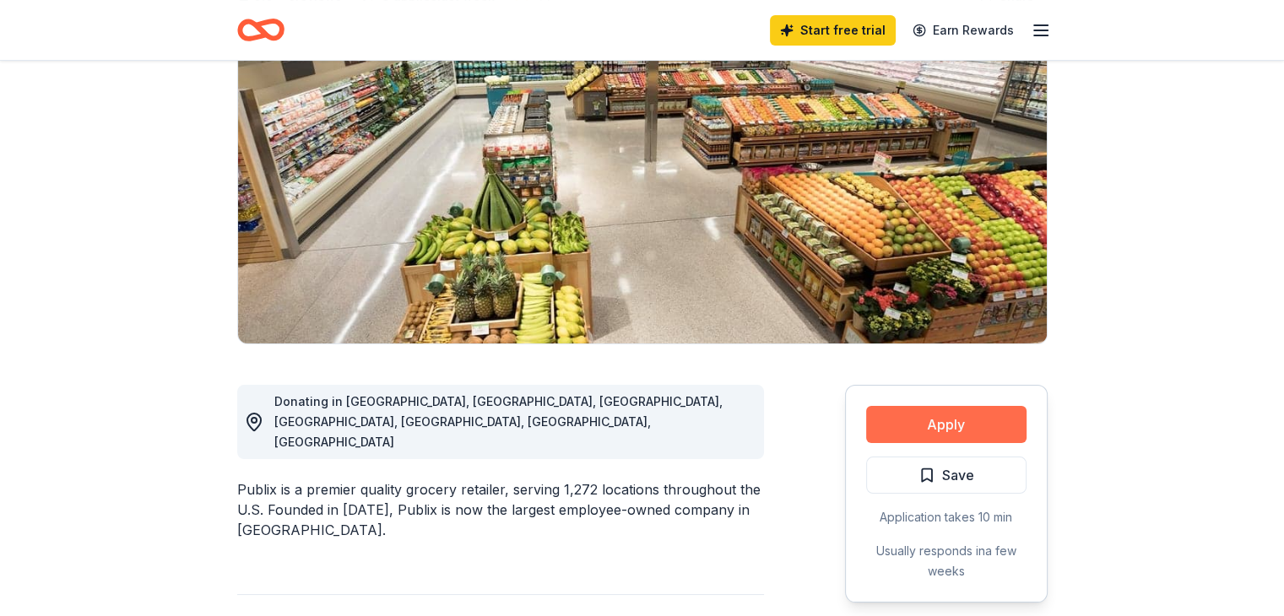
click at [961, 436] on button "Apply" at bounding box center [946, 424] width 160 height 37
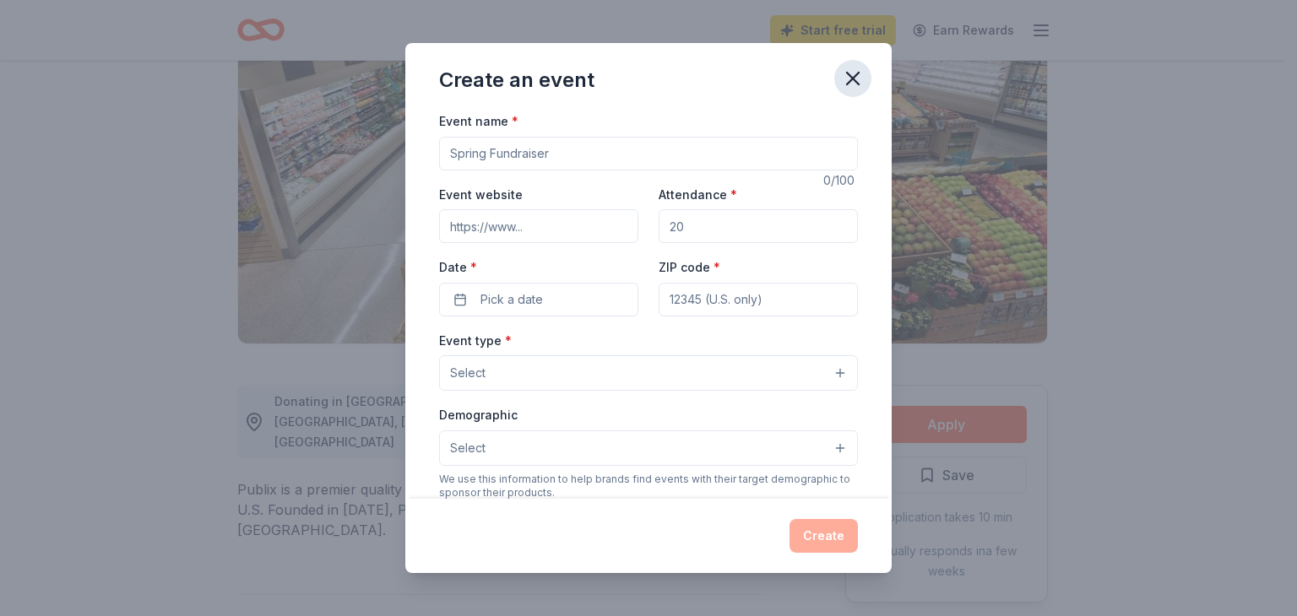
click at [849, 68] on icon "button" at bounding box center [853, 79] width 24 height 24
